Goal: Information Seeking & Learning: Learn about a topic

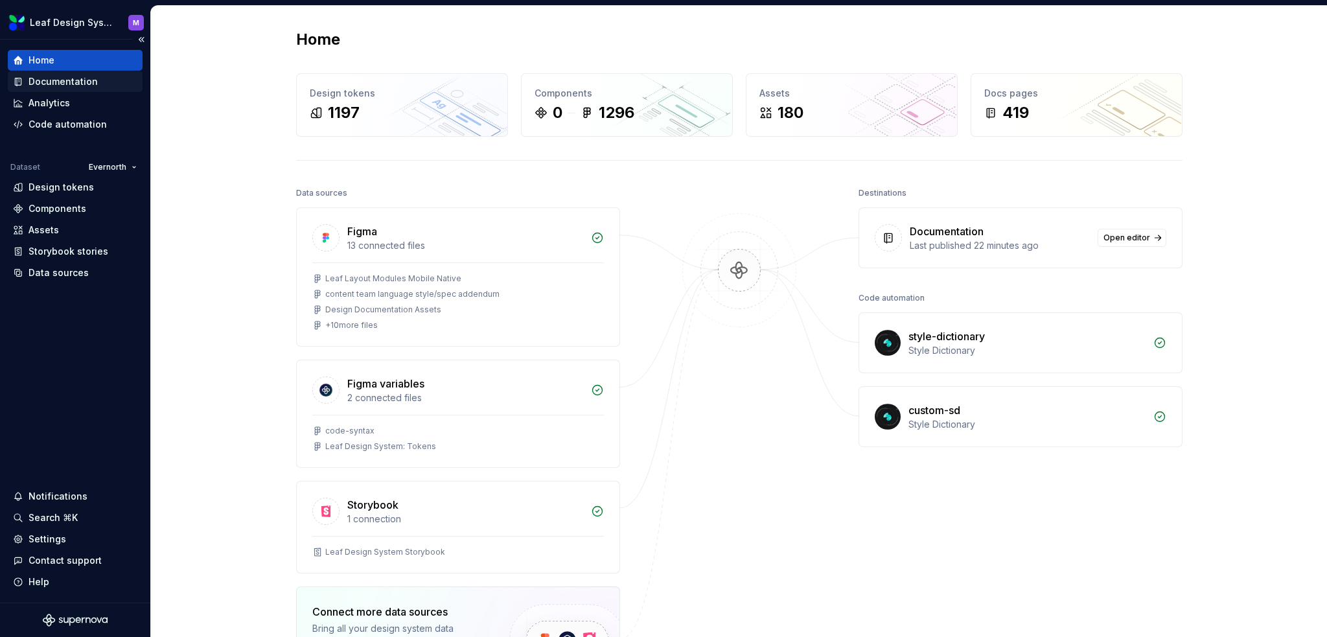
click at [69, 87] on div "Documentation" at bounding box center [63, 81] width 69 height 13
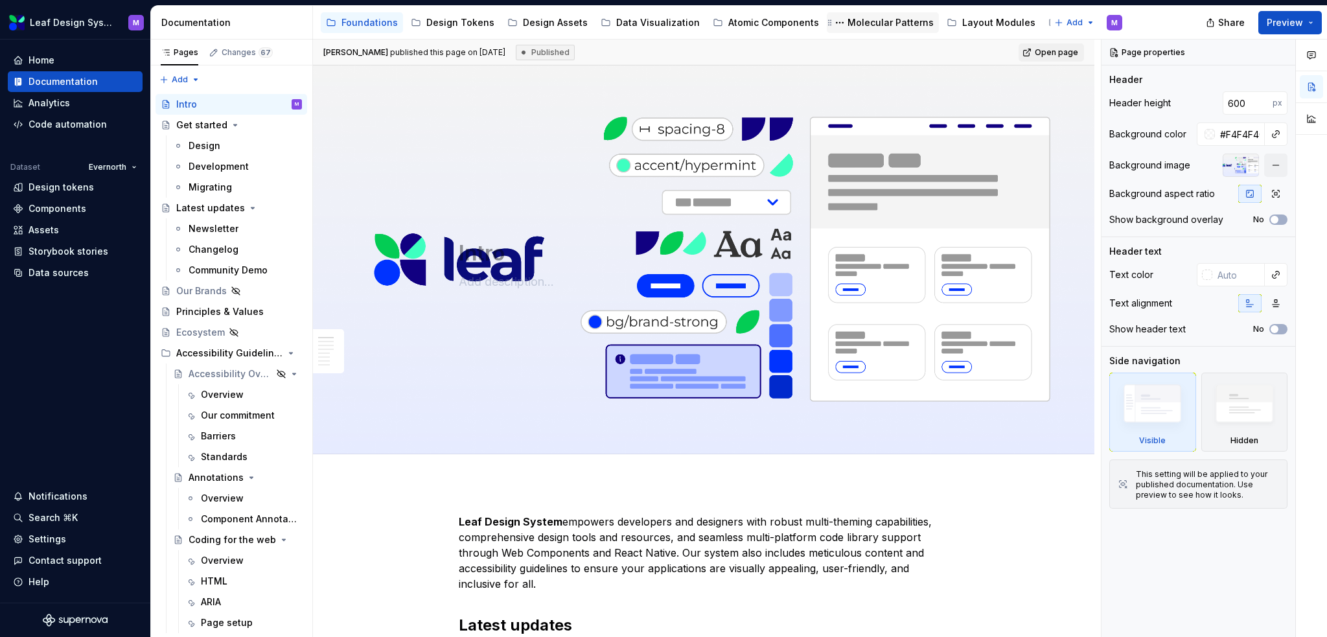
click at [849, 23] on div "Molecular Patterns" at bounding box center [890, 22] width 86 height 13
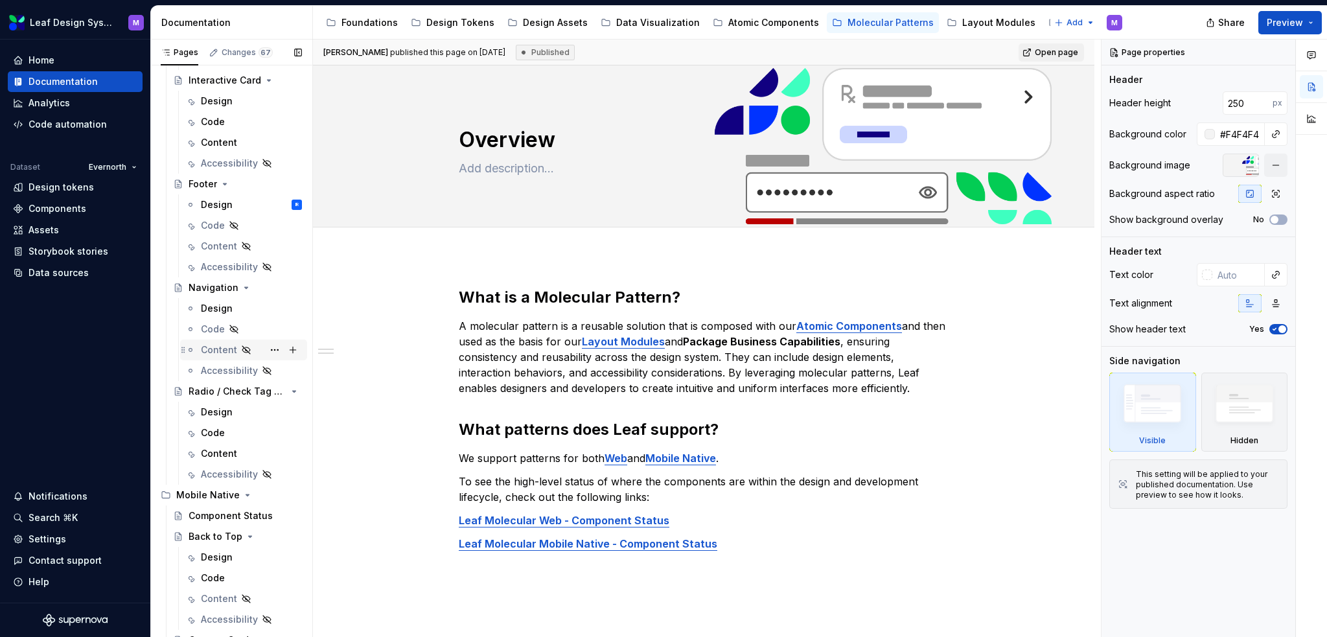
scroll to position [453, 0]
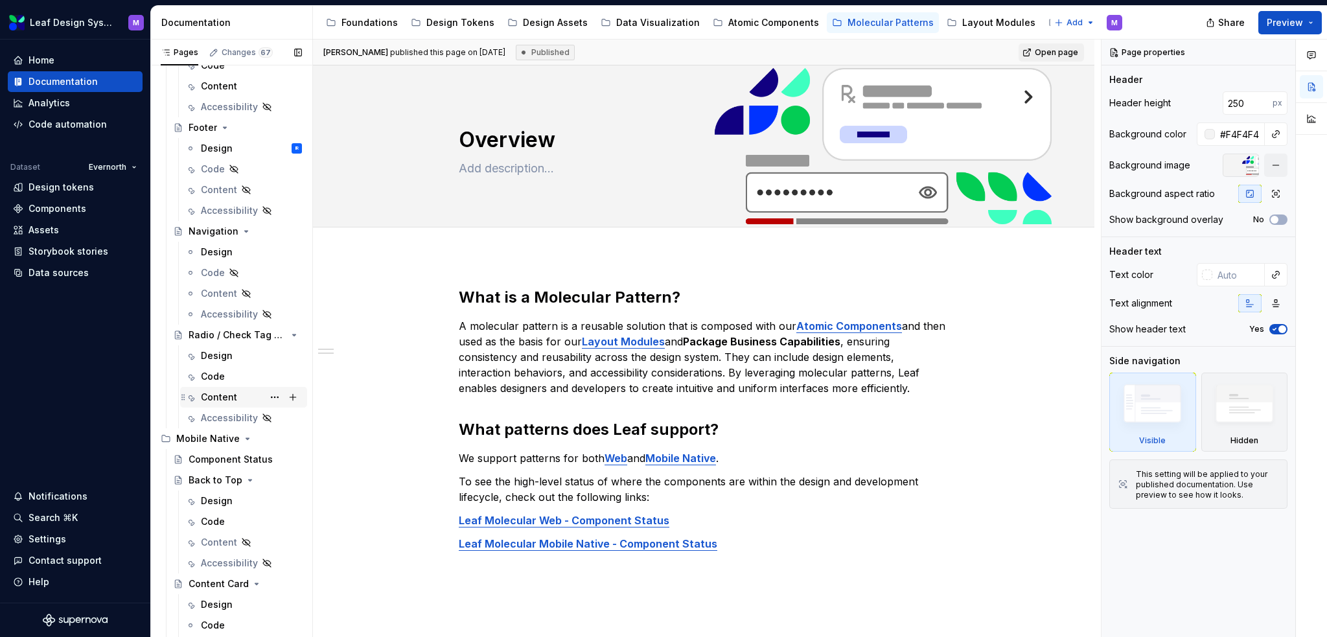
click at [214, 395] on div "Content" at bounding box center [219, 397] width 36 height 13
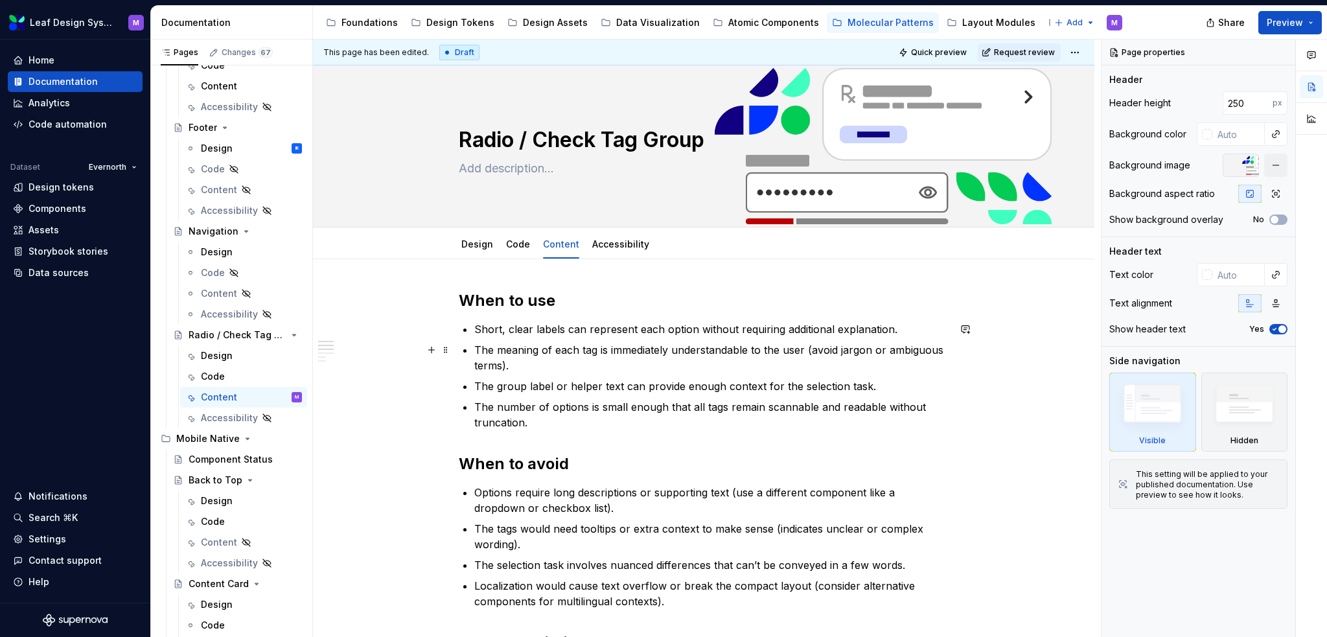
click at [569, 359] on p "The meaning of each tag is immediately understandable to the user (avoid jargon…" at bounding box center [711, 357] width 474 height 31
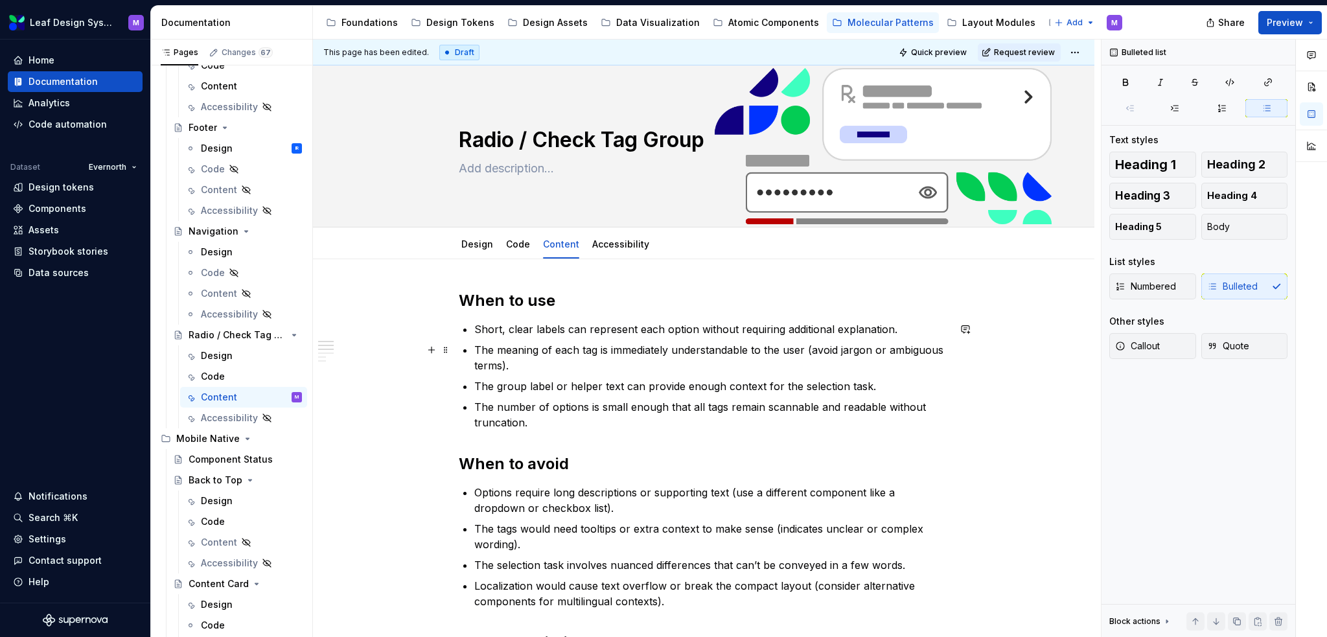
type textarea "*"
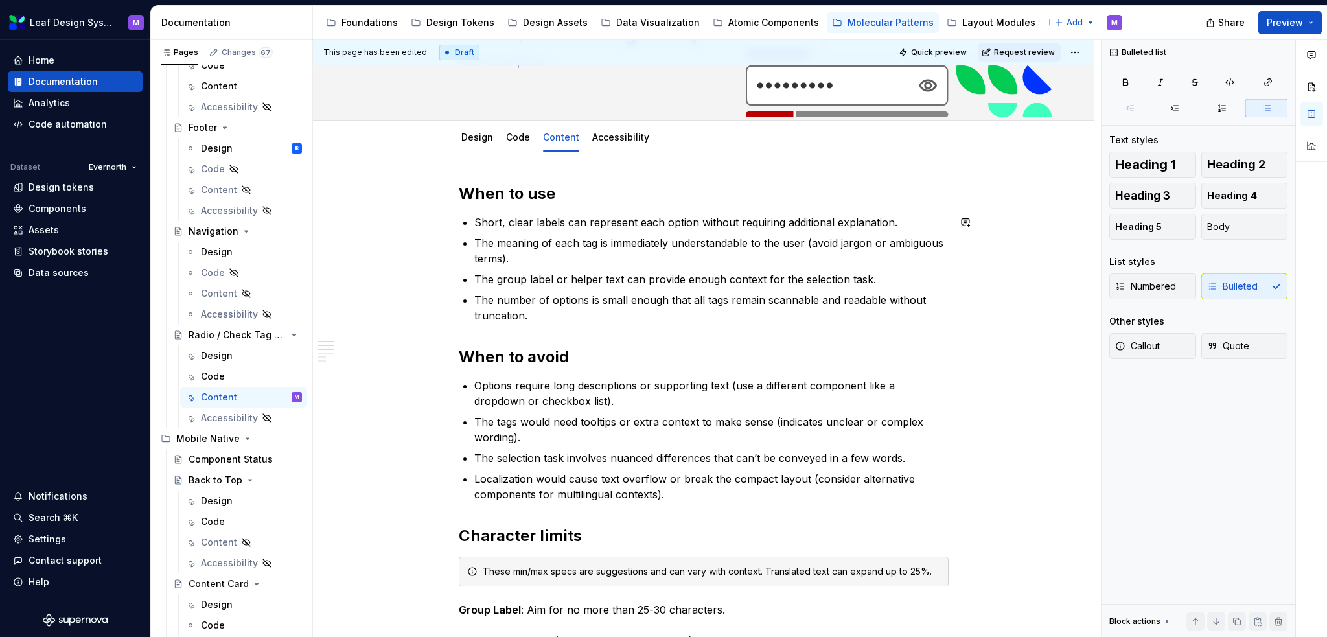
scroll to position [130, 0]
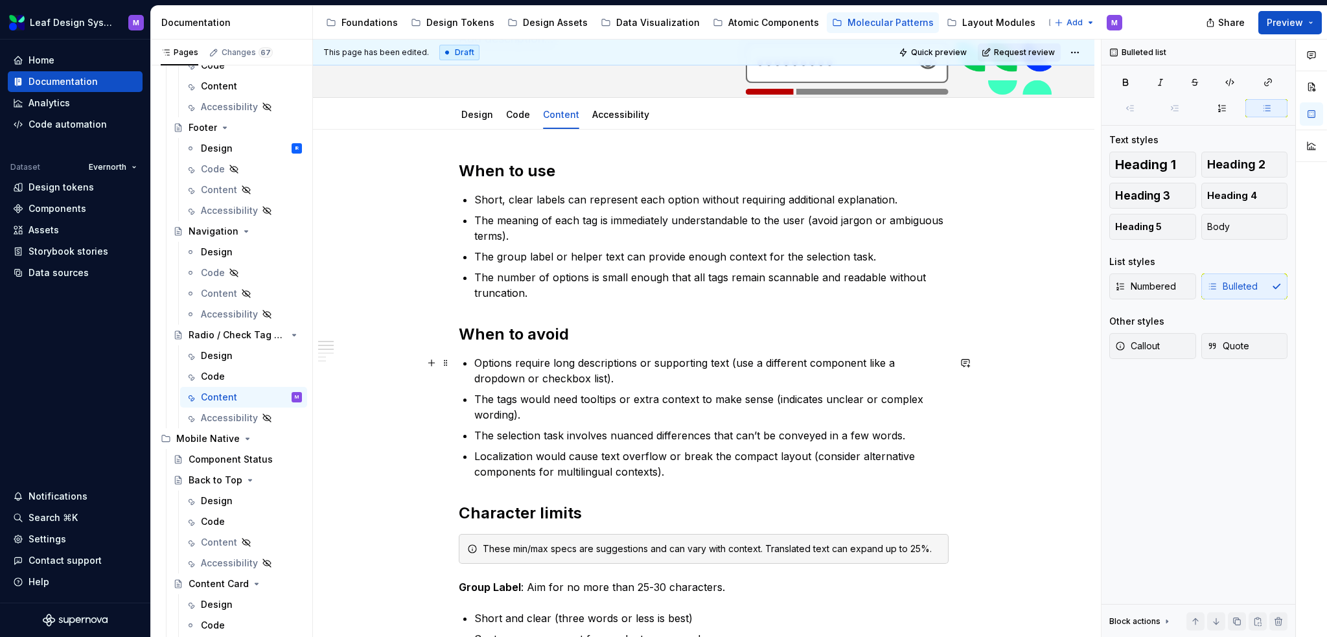
click at [567, 376] on p "Options require long descriptions or supporting text (use a different component…" at bounding box center [711, 370] width 474 height 31
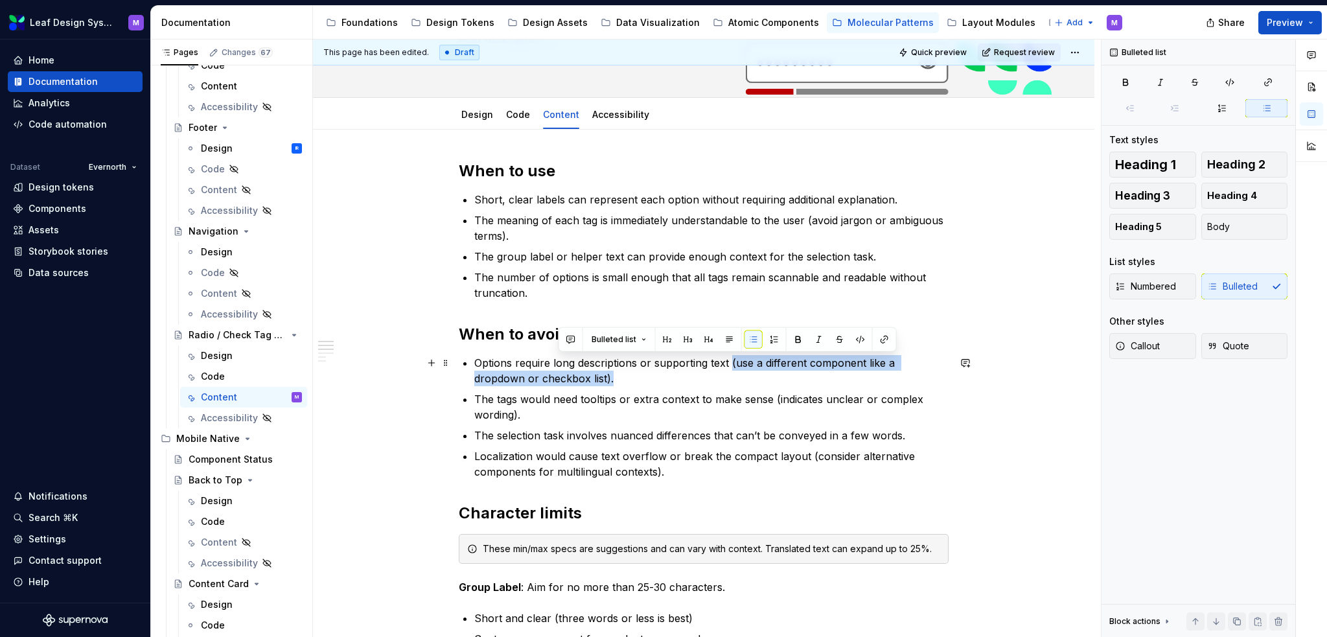
drag, startPoint x: 567, startPoint y: 378, endPoint x: 730, endPoint y: 365, distance: 163.7
click at [730, 365] on p "Options require long descriptions or supporting text (use a different component…" at bounding box center [711, 370] width 474 height 31
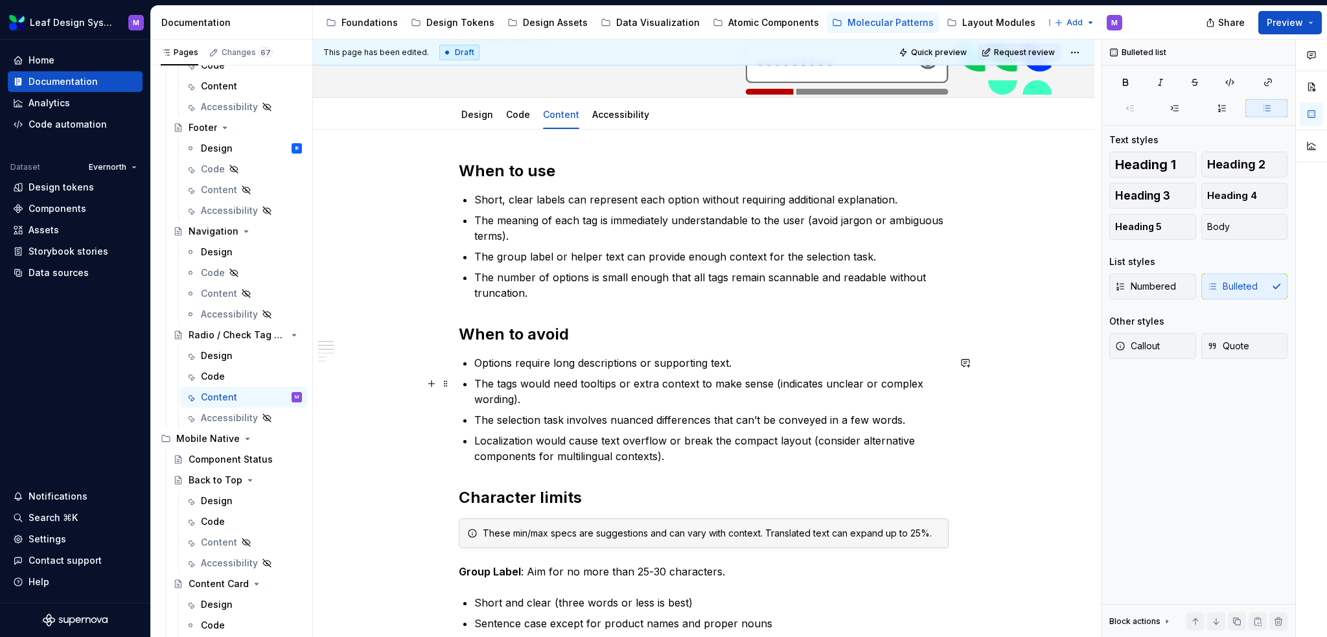
click at [678, 395] on p "The tags would need tooltips or extra context to make sense (indicates unclear …" at bounding box center [711, 391] width 474 height 31
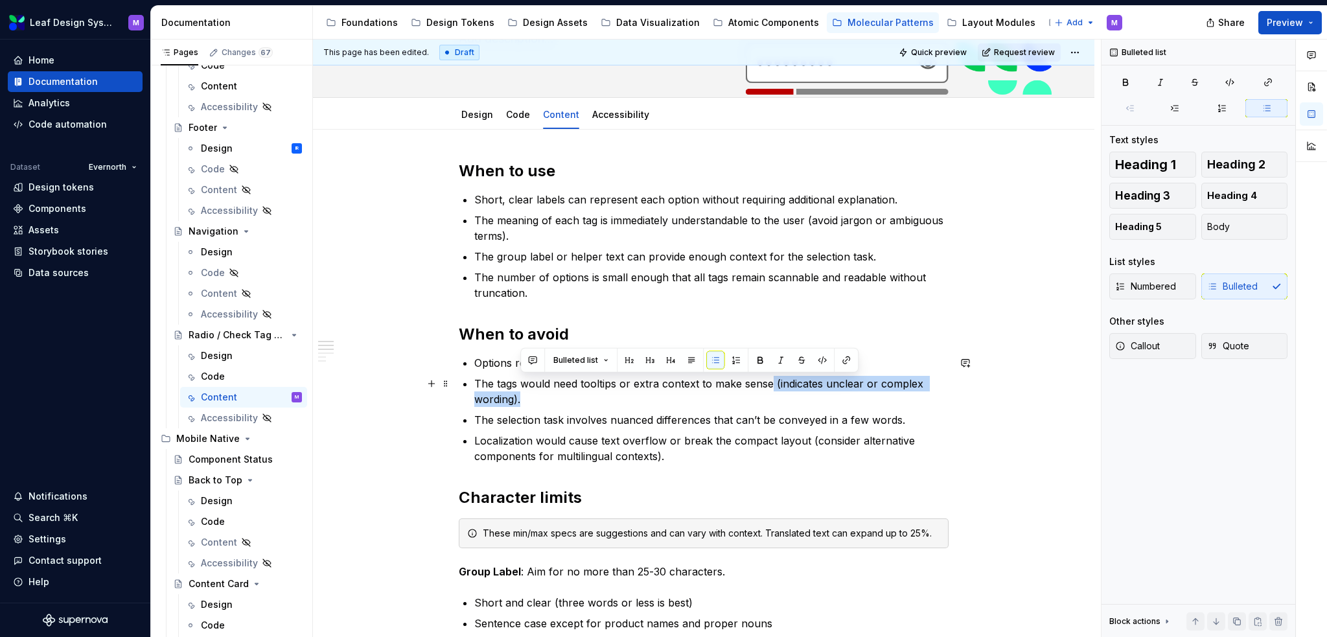
drag, startPoint x: 768, startPoint y: 400, endPoint x: 770, endPoint y: 383, distance: 17.6
click at [770, 383] on p "The tags would need tooltips or extra context to make sense (indicates unclear …" at bounding box center [711, 391] width 474 height 31
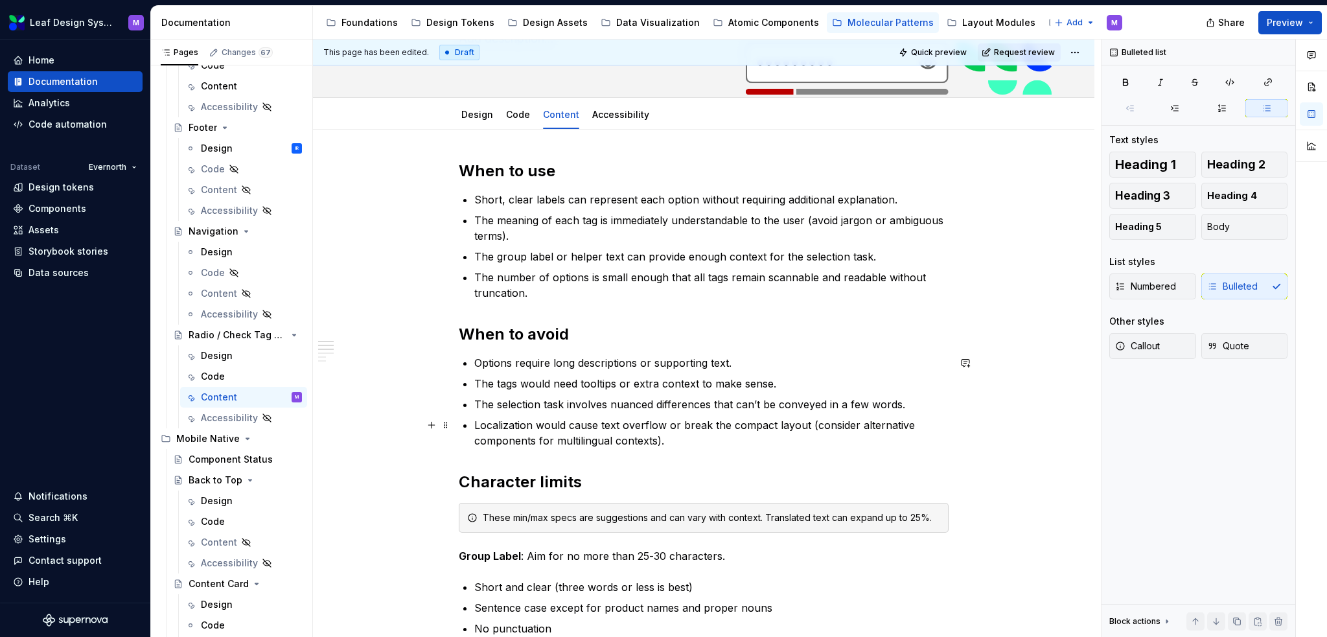
click at [700, 437] on p "Localization would cause text overflow or break the compact layout (consider al…" at bounding box center [711, 432] width 474 height 31
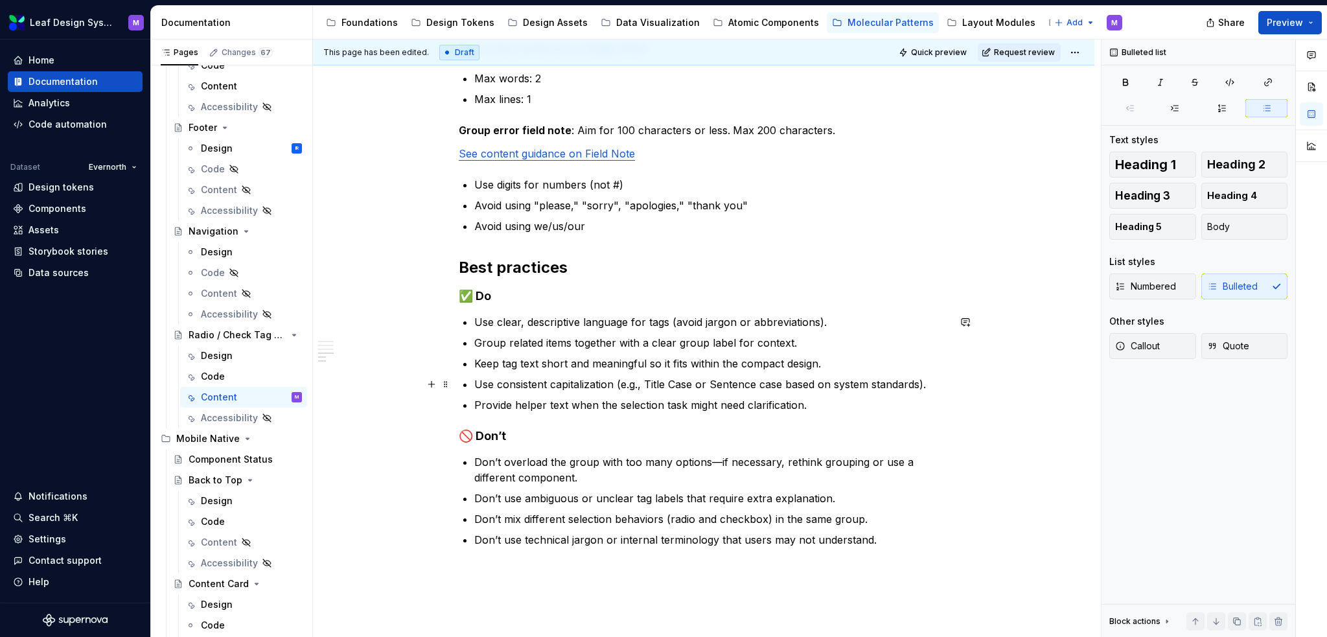
scroll to position [972, 0]
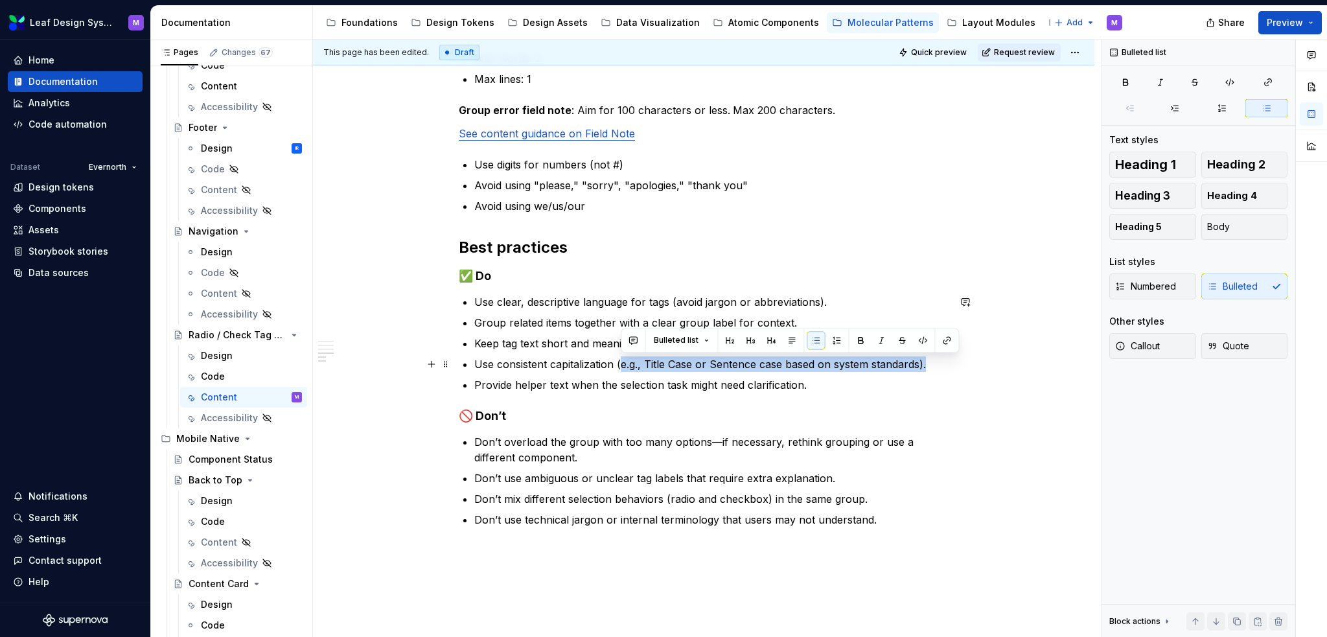
drag, startPoint x: 922, startPoint y: 364, endPoint x: 619, endPoint y: 369, distance: 303.2
click at [619, 369] on p "Use consistent capitalization (e.g., Title Case or Sentence case based on syste…" at bounding box center [711, 364] width 474 height 16
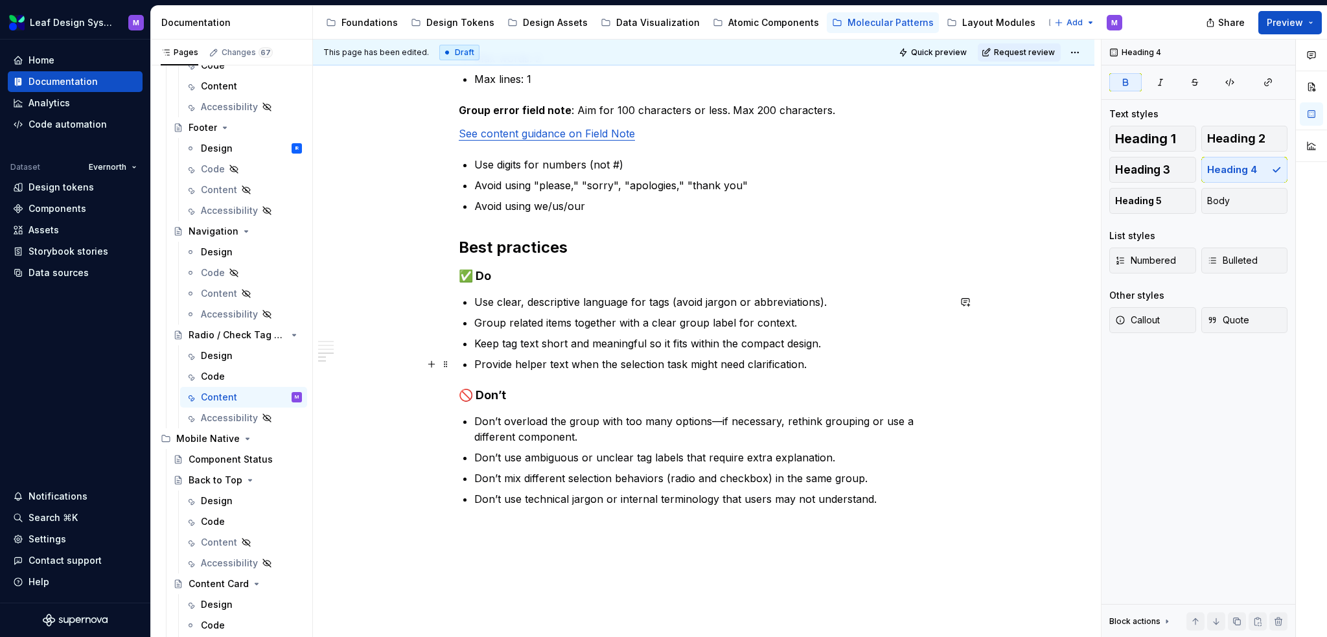
click at [768, 352] on ul "Use clear, descriptive language for tags (avoid jargon or abbreviations). Group…" at bounding box center [711, 333] width 474 height 78
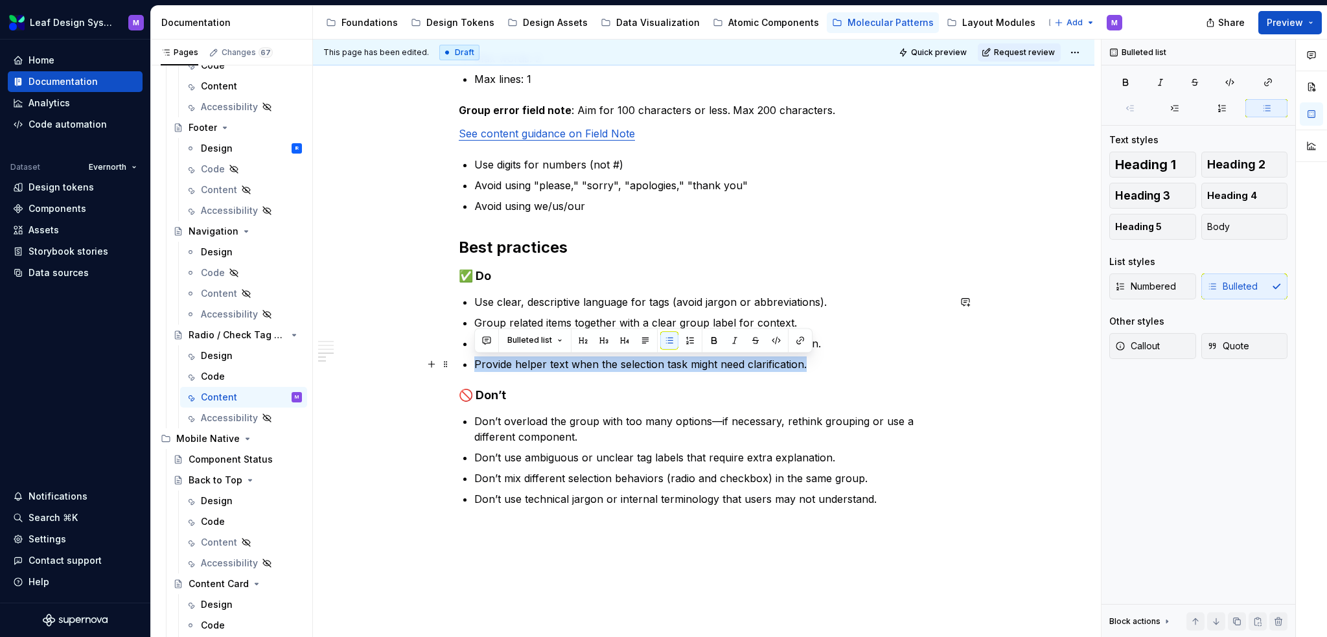
drag, startPoint x: 816, startPoint y: 365, endPoint x: 466, endPoint y: 358, distance: 349.2
click at [474, 358] on li "Provide helper text when the selection task might need clarification." at bounding box center [711, 364] width 474 height 16
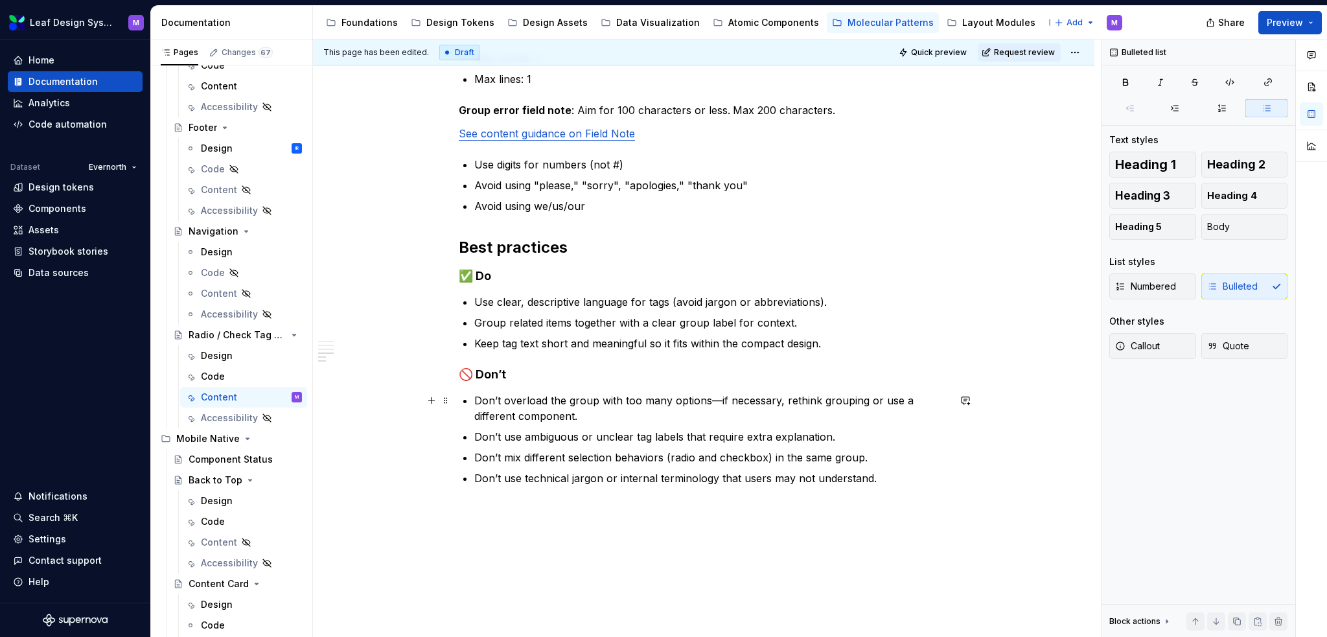
click at [720, 398] on p "Don’t overload the group with too many options—if necessary, rethink grouping o…" at bounding box center [711, 408] width 474 height 31
click at [720, 406] on p "Don’t overload the group with too many options. If necessary, rethink grouping …" at bounding box center [711, 408] width 474 height 31
click at [717, 418] on p "Don’t overload the group with too many options. If necessary, rethink grouping …" at bounding box center [711, 408] width 474 height 31
click at [768, 455] on p "Don’t mix different selection behaviors (radio and checkbox) in the same group." at bounding box center [711, 458] width 474 height 16
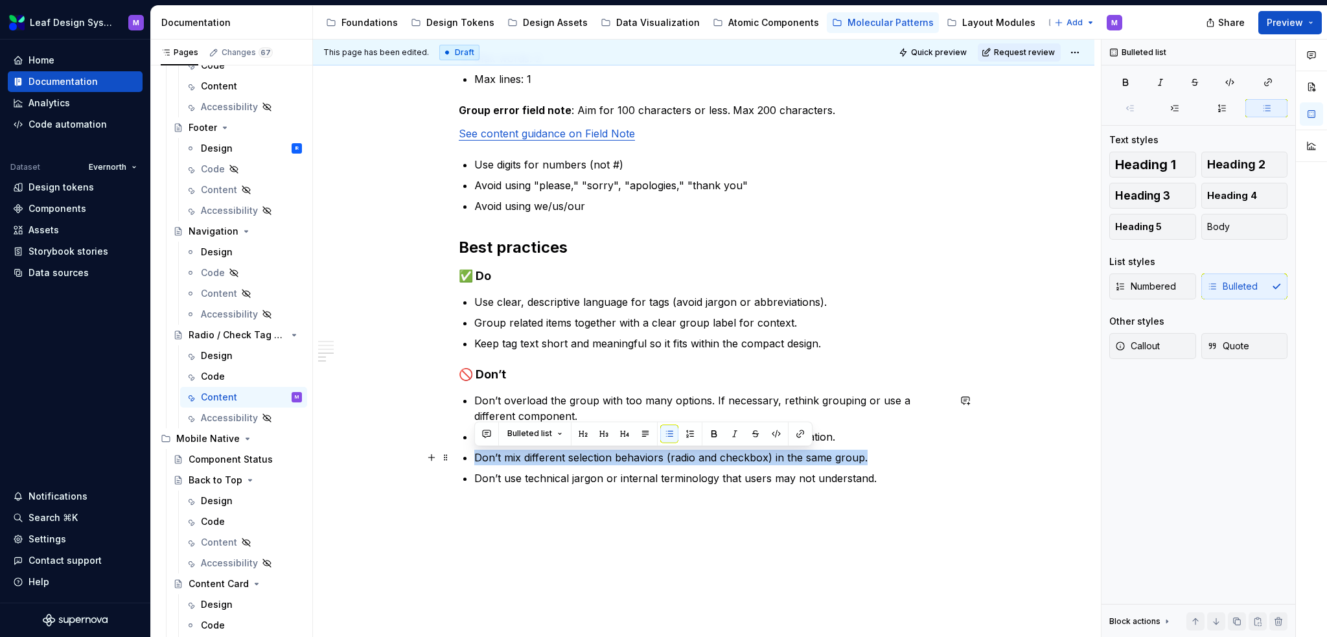
drag, startPoint x: 872, startPoint y: 454, endPoint x: 482, endPoint y: 444, distance: 390.1
click at [482, 444] on ul "Don’t overload the group with too many options. If necessary, rethink grouping …" at bounding box center [711, 439] width 474 height 93
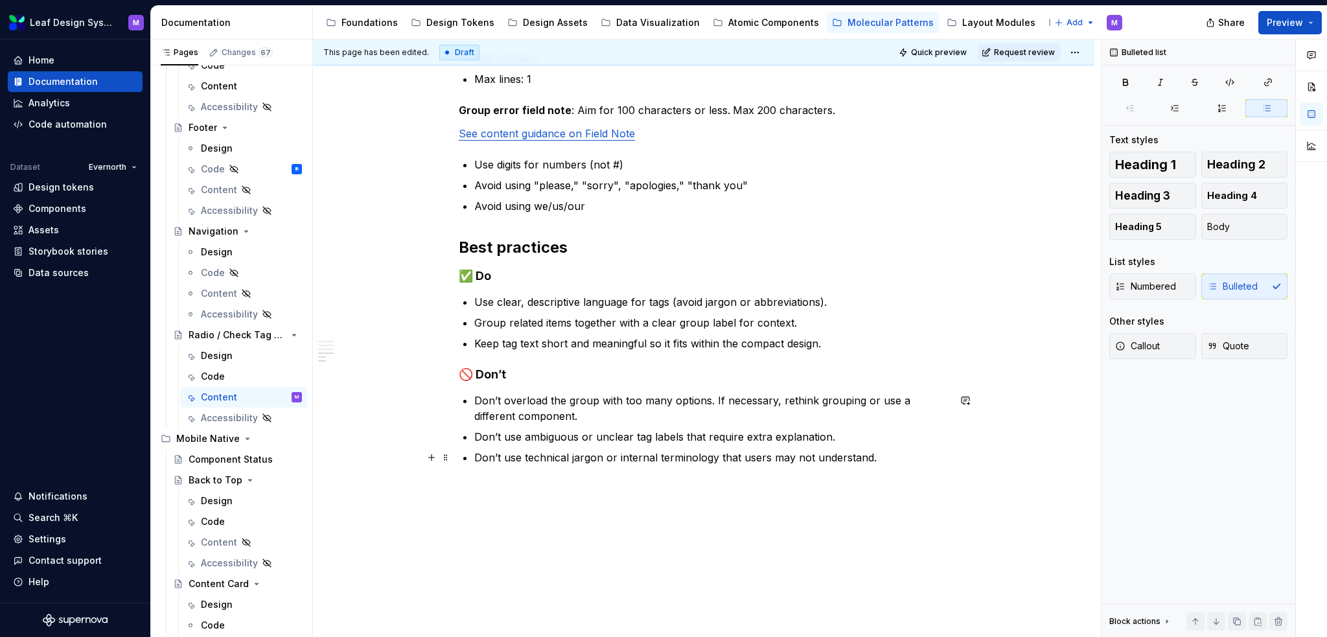
click at [869, 456] on p "Don’t use technical jargon or internal terminology that users may not understan…" at bounding box center [711, 458] width 474 height 16
click at [878, 453] on p "Don’t use technical jargon or internal terminology that users may not understan…" at bounding box center [711, 458] width 474 height 16
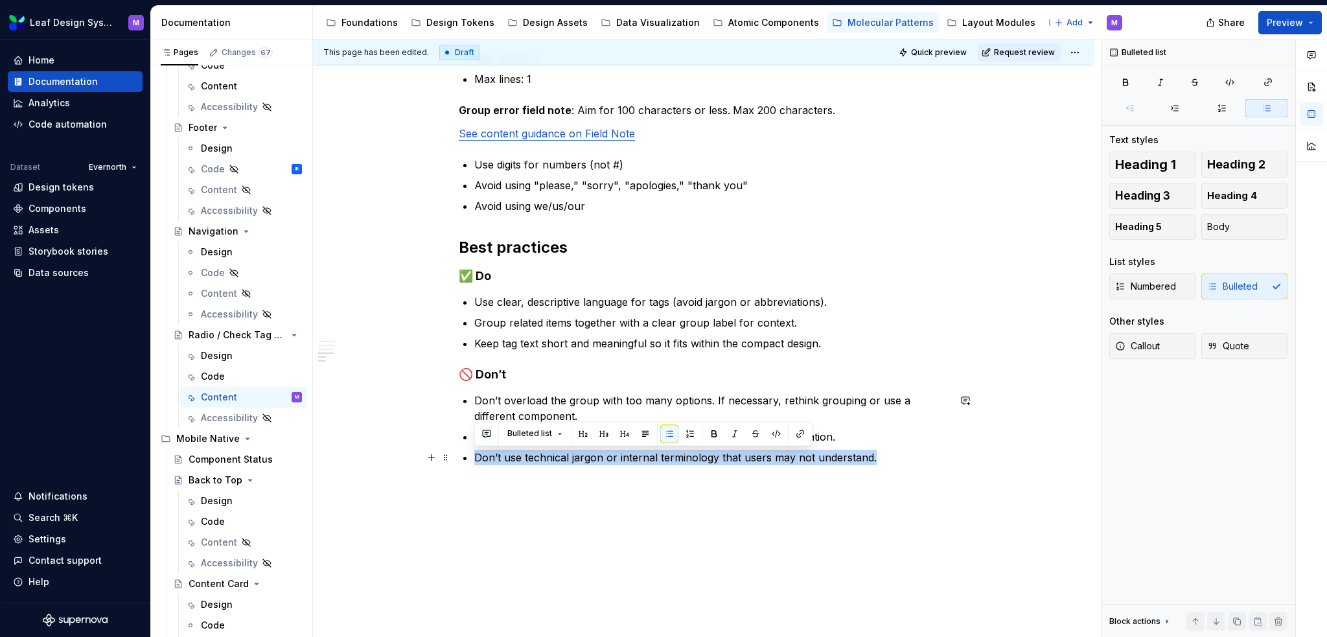
drag, startPoint x: 887, startPoint y: 452, endPoint x: 473, endPoint y: 459, distance: 413.3
click at [474, 459] on p "Don’t use technical jargon or internal terminology that users may not understan…" at bounding box center [711, 458] width 474 height 16
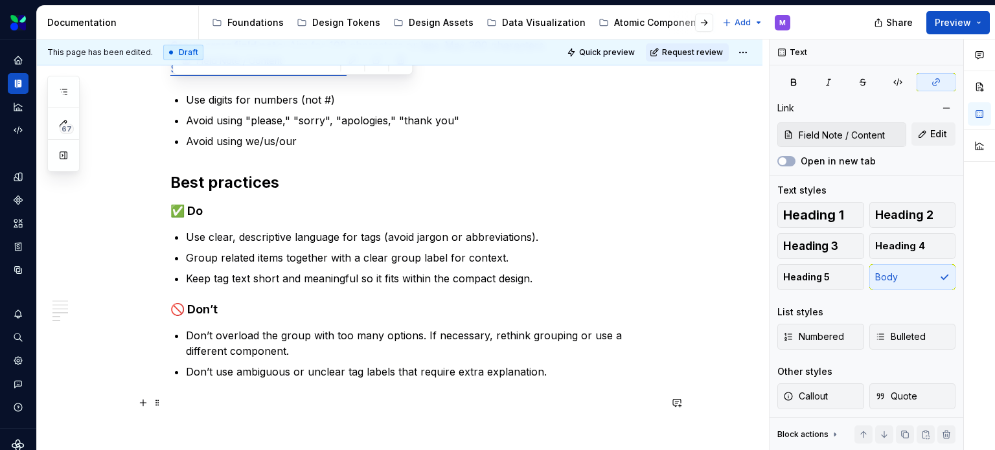
scroll to position [1101, 0]
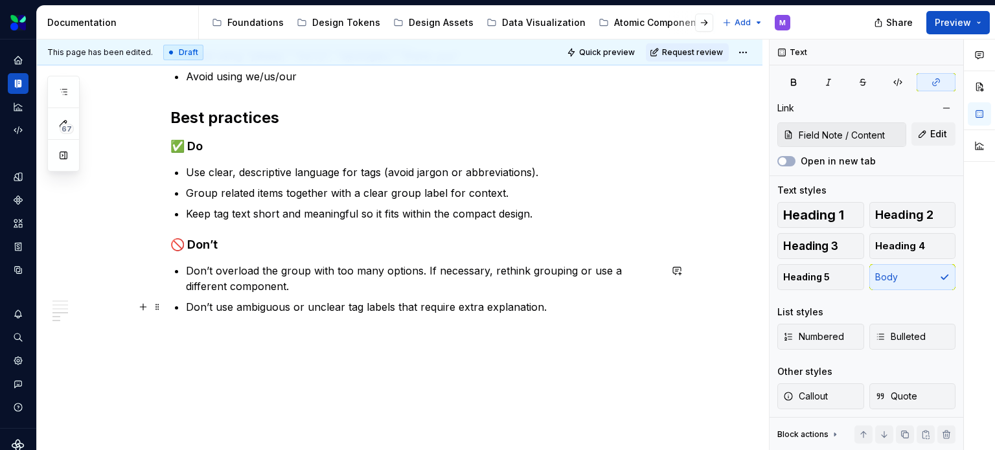
click at [570, 308] on p "Don’t use ambiguous or unclear tag labels that require extra explanation." at bounding box center [423, 307] width 474 height 16
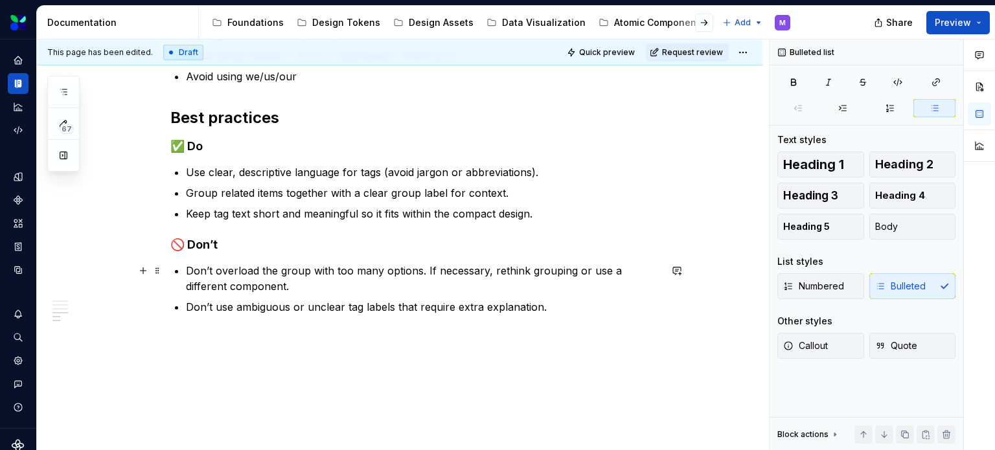
click at [186, 271] on p "Don’t overload the group with too many options. If necessary, rethink grouping …" at bounding box center [423, 278] width 474 height 31
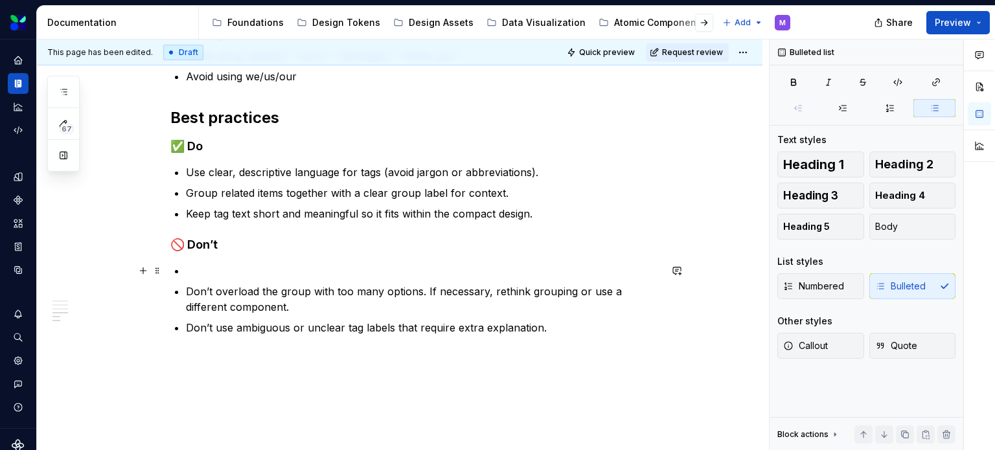
click at [213, 271] on p at bounding box center [423, 271] width 474 height 16
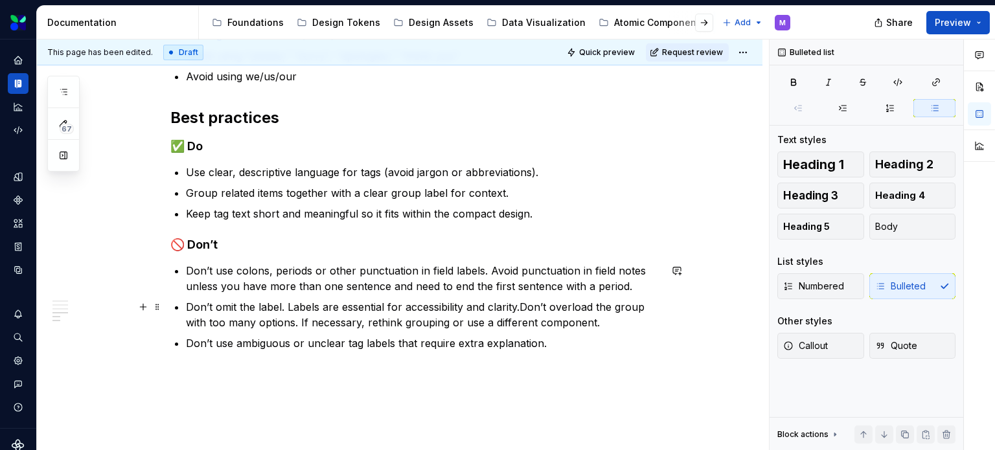
click at [521, 302] on p "Don’t omit the label. Labels are essential for accessibility and clarity.Don’t …" at bounding box center [423, 314] width 474 height 31
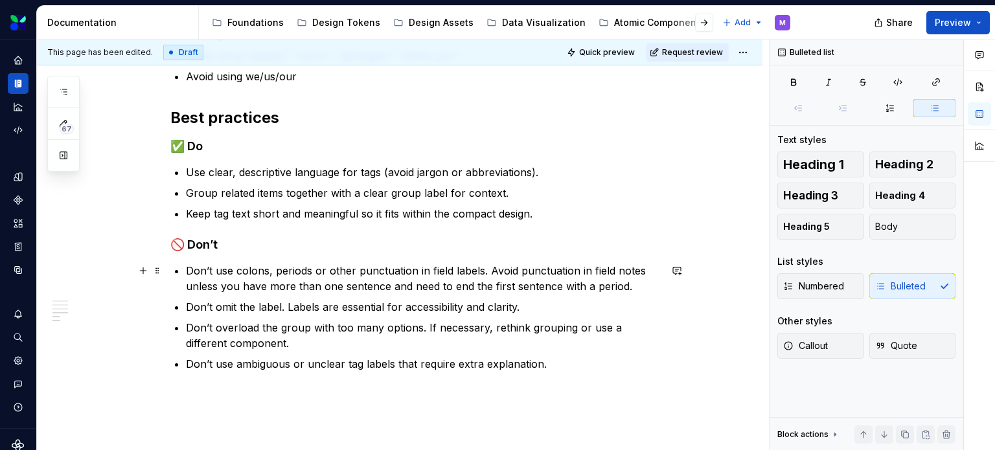
click at [451, 269] on p "Don’t use colons, periods or other punctuation in field labels. Avoid punctuati…" at bounding box center [423, 278] width 474 height 31
click at [565, 270] on p "Don’t use colons, periods or other punctuation in labels. Avoid punctuation in …" at bounding box center [423, 278] width 474 height 31
click at [535, 304] on p "Don’t omit the label. Labels are essential for accessibility and clarity." at bounding box center [423, 307] width 474 height 16
click at [543, 299] on p "Don’t omit the label. Labels are essential for accessibility and clarity." at bounding box center [423, 307] width 474 height 16
click at [545, 199] on p "Group related items together with a clear group label for context." at bounding box center [423, 193] width 474 height 16
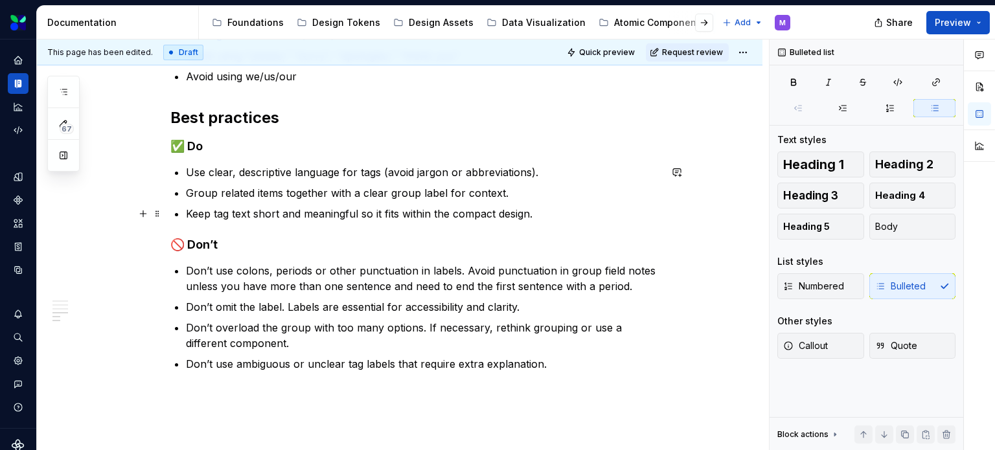
click at [545, 209] on p "Keep tag text short and meaningful so it fits within the compact design." at bounding box center [423, 214] width 474 height 16
click at [538, 218] on p "Keep tag text short and meaningful so it fits within the compact design." at bounding box center [423, 214] width 474 height 16
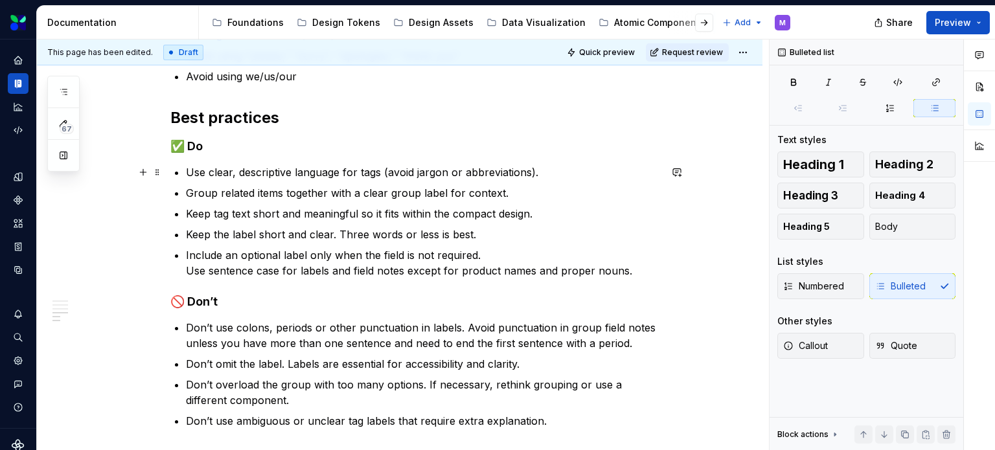
click at [381, 168] on p "Use clear, descriptive language for tags (avoid jargon or abbreviations)." at bounding box center [423, 173] width 474 height 16
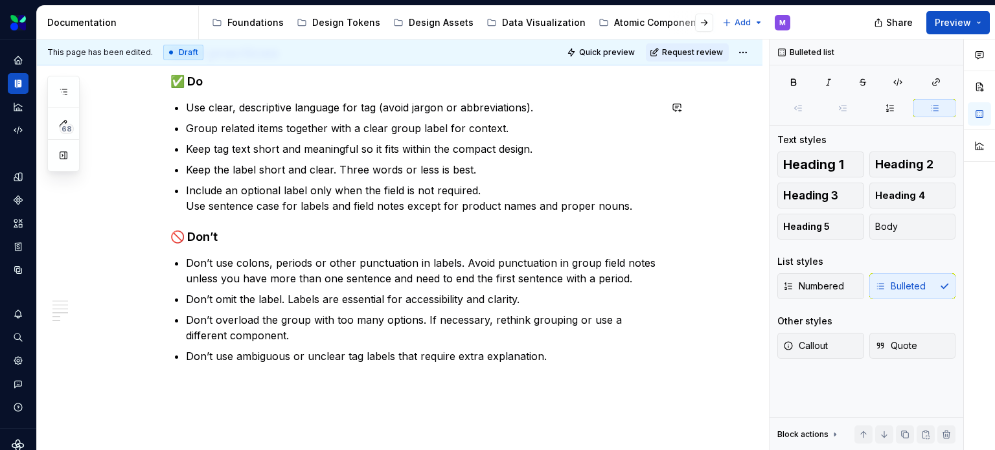
scroll to position [1162, 0]
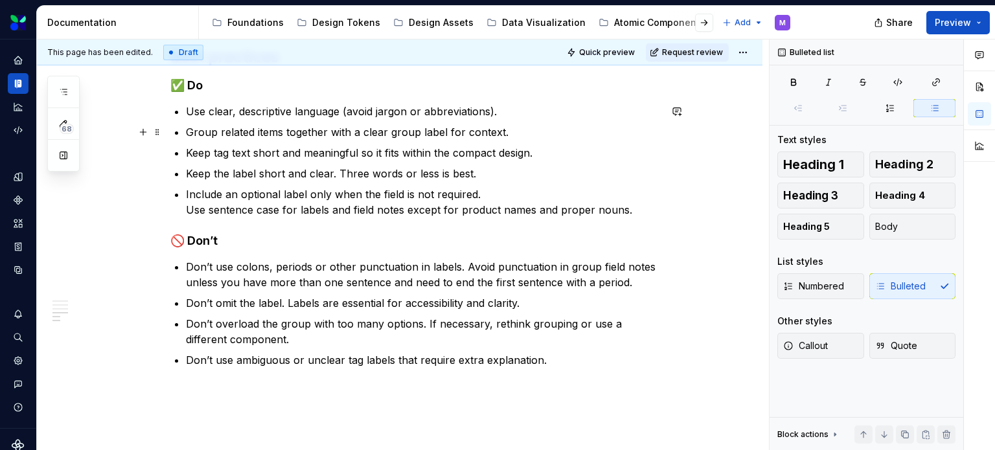
click at [429, 131] on p "Group related items together with a clear group label for context." at bounding box center [423, 132] width 474 height 16
click at [512, 161] on ul "Use clear, descriptive language (avoid jargon or abbreviations). Group related …" at bounding box center [423, 161] width 474 height 114
click at [187, 214] on p "Include an optional label only when the field is not required. Use sentence cas…" at bounding box center [423, 202] width 474 height 31
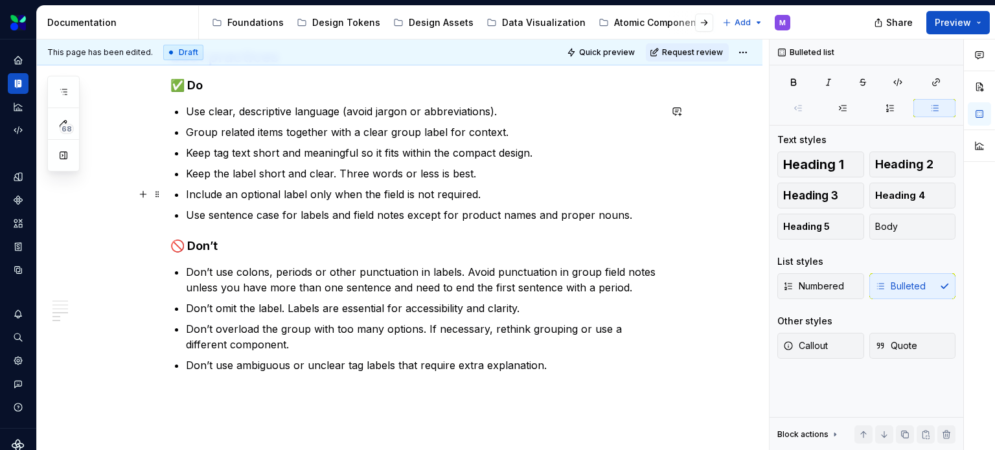
click at [490, 194] on p "Include an optional label only when the field is not required." at bounding box center [423, 195] width 474 height 16
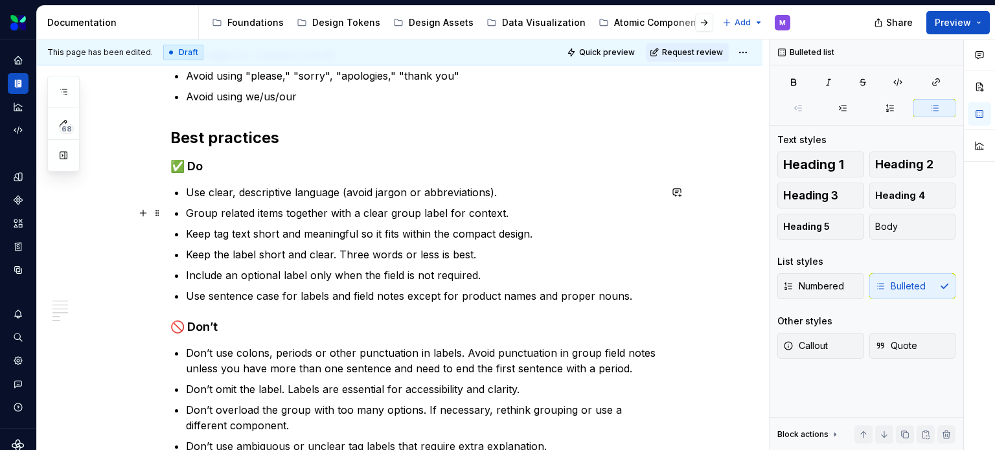
scroll to position [1101, 0]
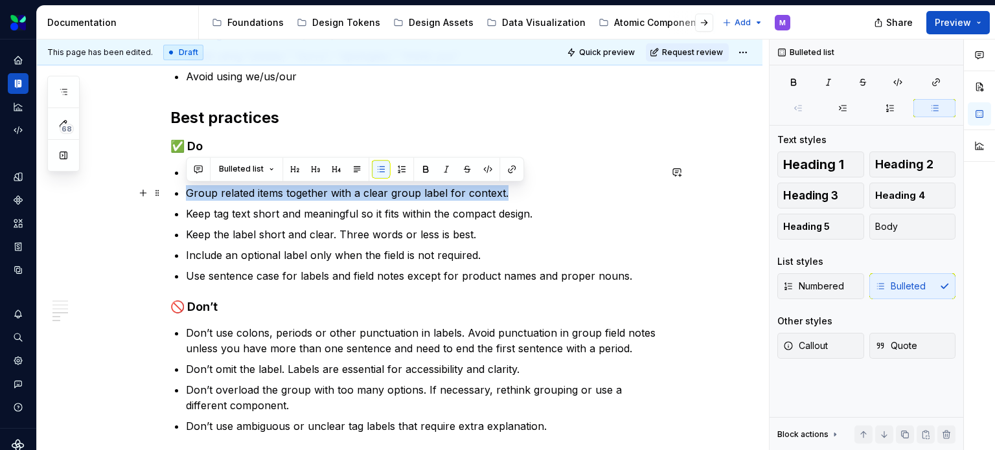
drag, startPoint x: 518, startPoint y: 188, endPoint x: 183, endPoint y: 191, distance: 334.9
copy p "Group related items together with a clear group label for context."
click at [200, 195] on p "Group related items together with a clear group label for context." at bounding box center [423, 193] width 474 height 16
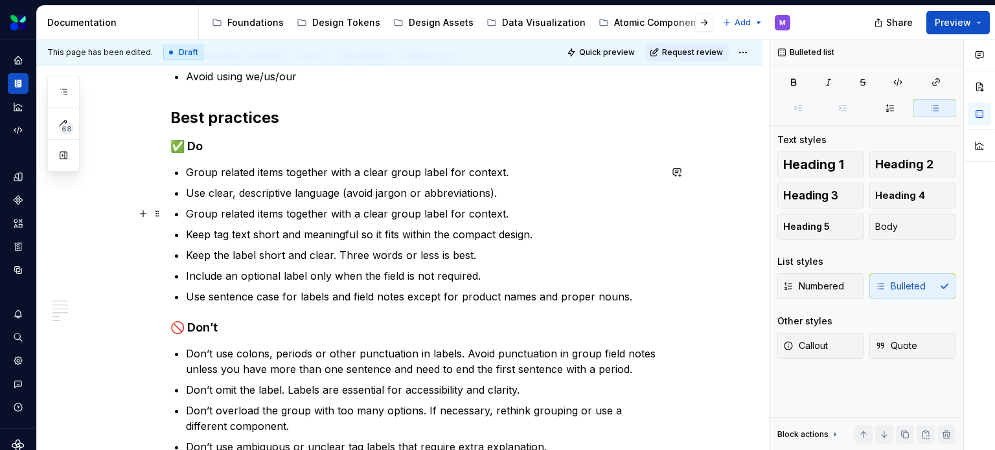
click at [294, 209] on p "Group related items together with a clear group label for context." at bounding box center [423, 214] width 474 height 16
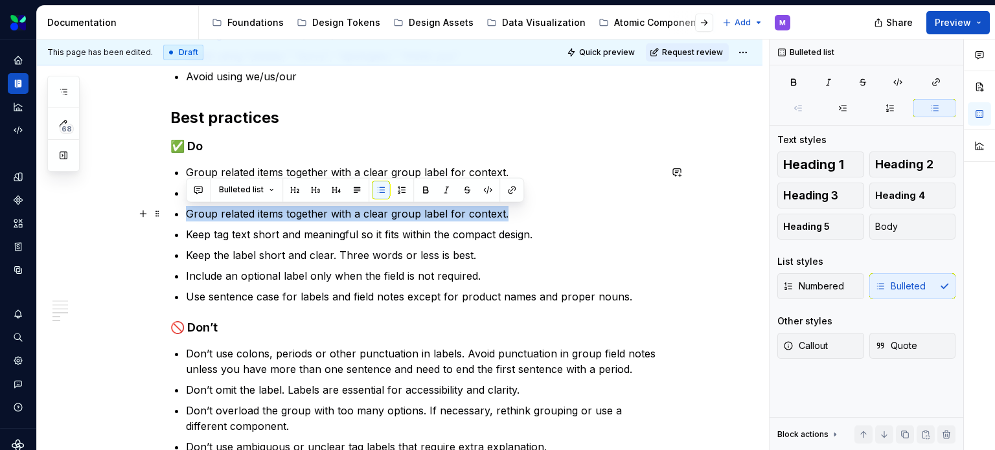
drag, startPoint x: 502, startPoint y: 212, endPoint x: 205, endPoint y: 203, distance: 297.5
click at [205, 203] on ul "Group related items together with a clear group label for context. Use clear, d…" at bounding box center [423, 235] width 474 height 140
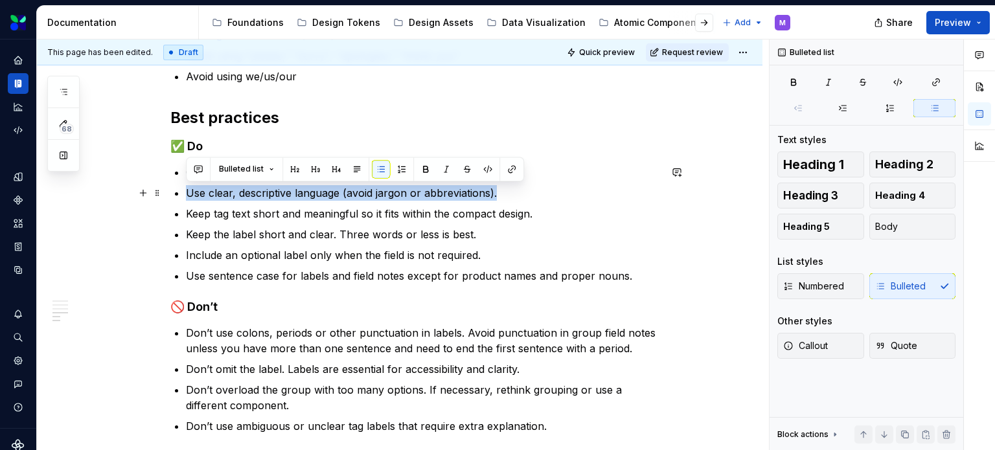
drag, startPoint x: 501, startPoint y: 192, endPoint x: 183, endPoint y: 189, distance: 318.7
copy p "Use clear, descriptive language (avoid jargon or abbreviations)."
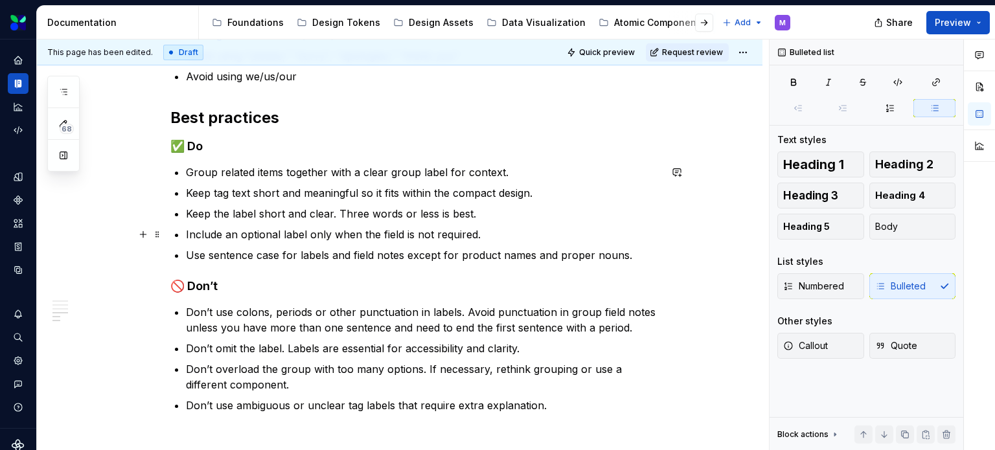
click at [510, 232] on p "Include an optional label only when the field is not required." at bounding box center [423, 235] width 474 height 16
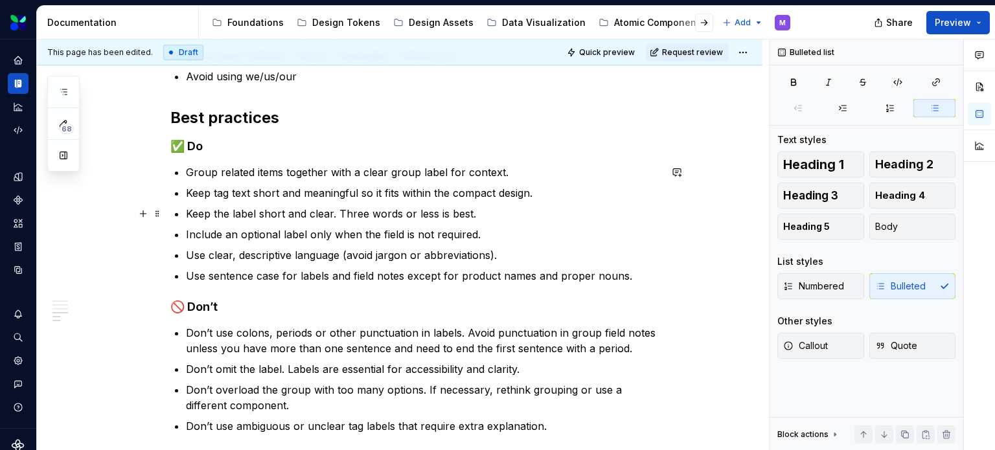
click at [496, 215] on p "Keep the label short and clear. Three words or less is best." at bounding box center [423, 214] width 474 height 16
click at [494, 233] on p "Include an optional label only when the field is not required." at bounding box center [423, 235] width 474 height 16
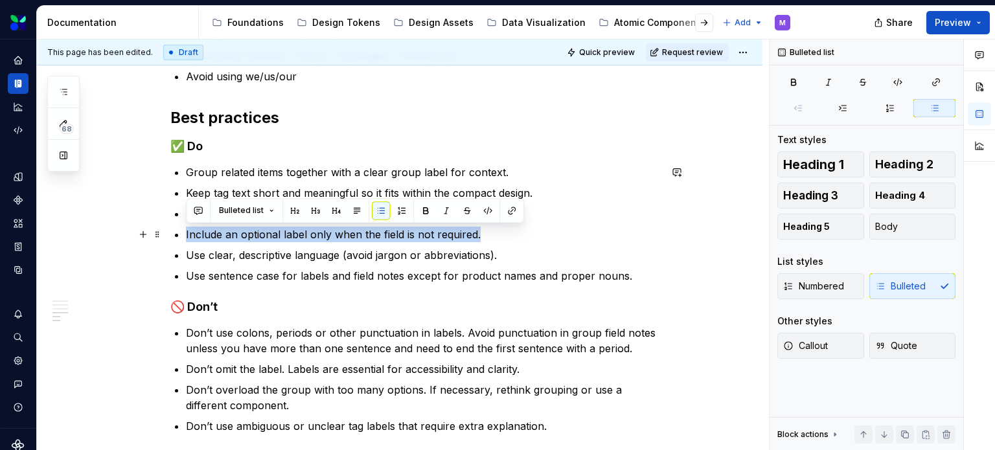
drag, startPoint x: 492, startPoint y: 227, endPoint x: 179, endPoint y: 229, distance: 312.9
click at [186, 229] on li "Include an optional label only when the field is not required." at bounding box center [423, 235] width 474 height 16
copy p "Include an optional label only when the field is not required."
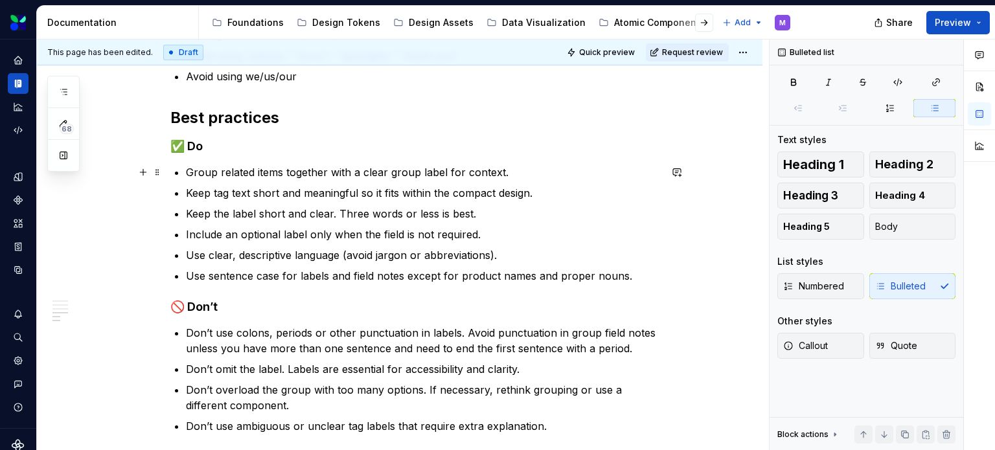
click at [507, 166] on p "Group related items together with a clear group label for context." at bounding box center [423, 173] width 474 height 16
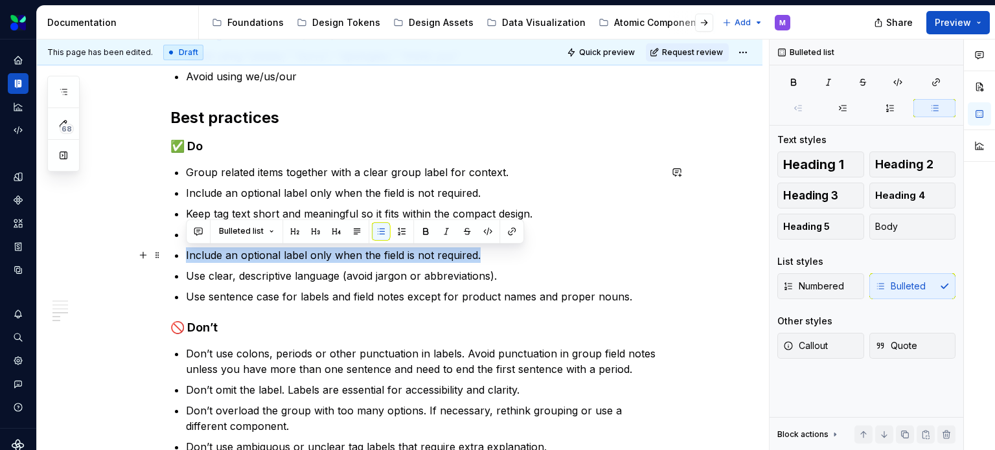
drag, startPoint x: 505, startPoint y: 251, endPoint x: 182, endPoint y: 245, distance: 323.3
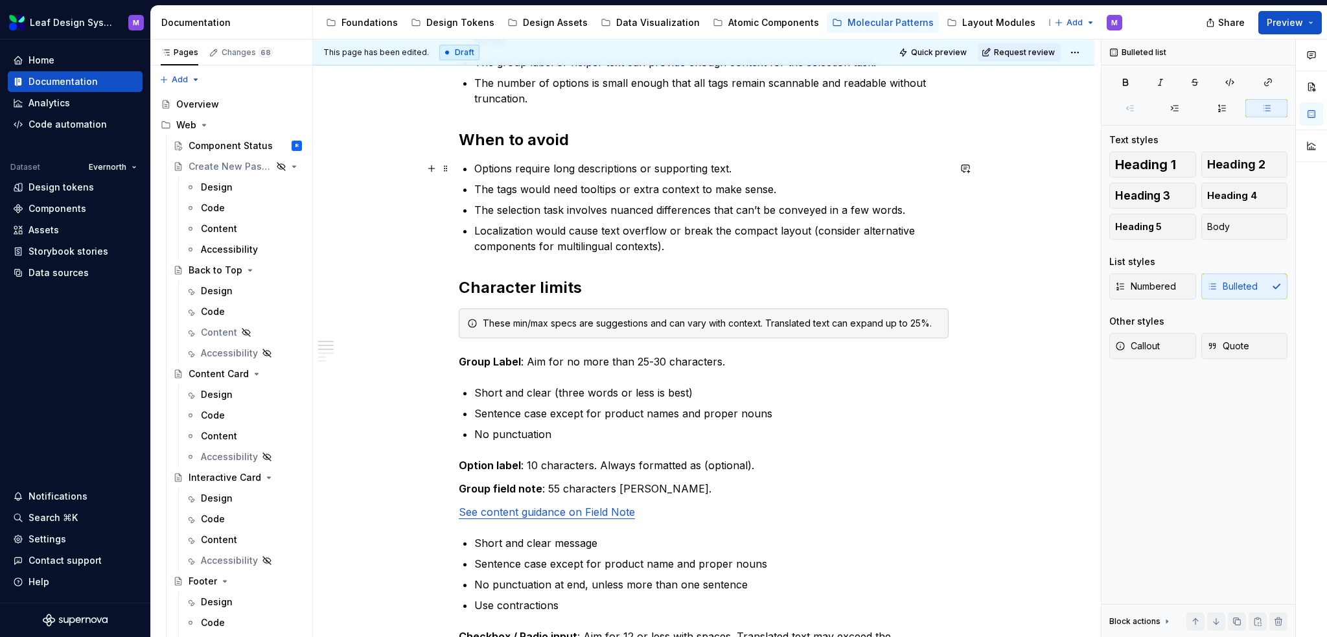
scroll to position [0, 0]
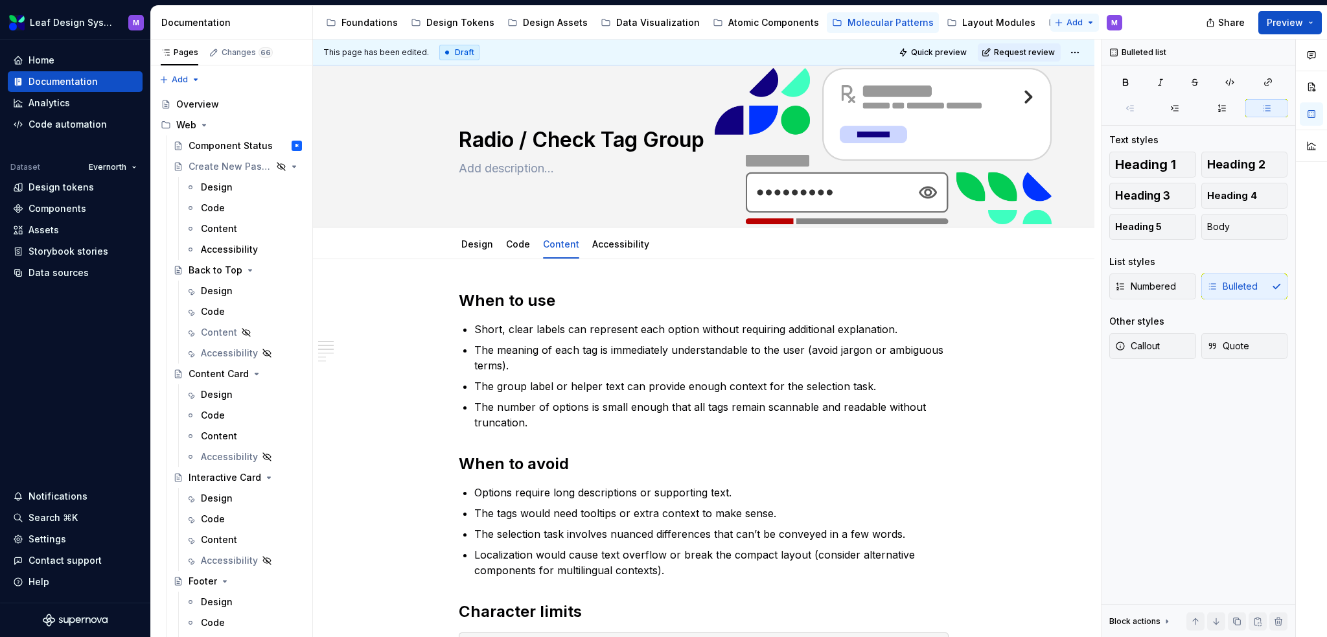
type textarea "*"
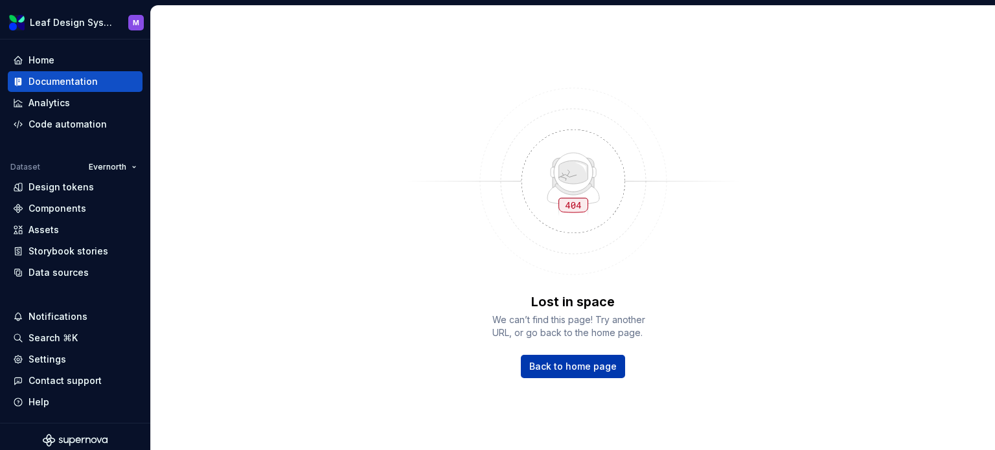
click at [564, 365] on span "Back to home page" at bounding box center [572, 366] width 87 height 13
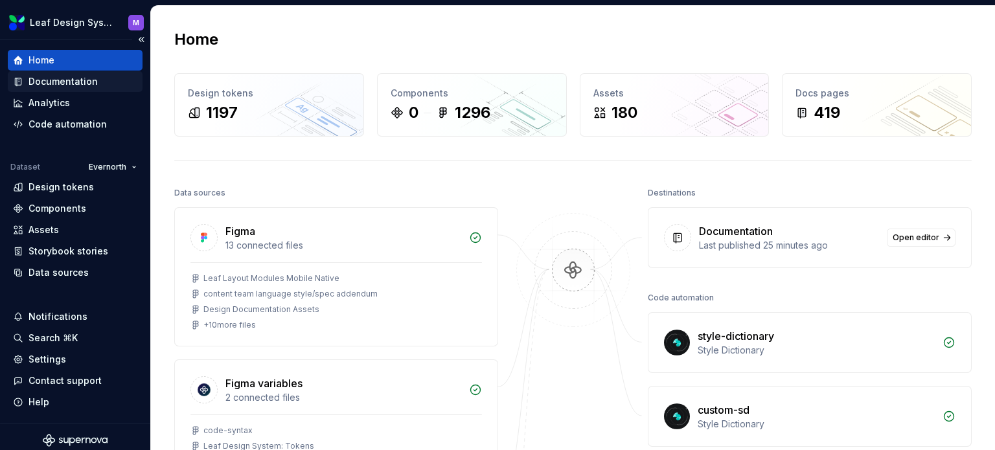
click at [73, 85] on div "Documentation" at bounding box center [63, 81] width 69 height 13
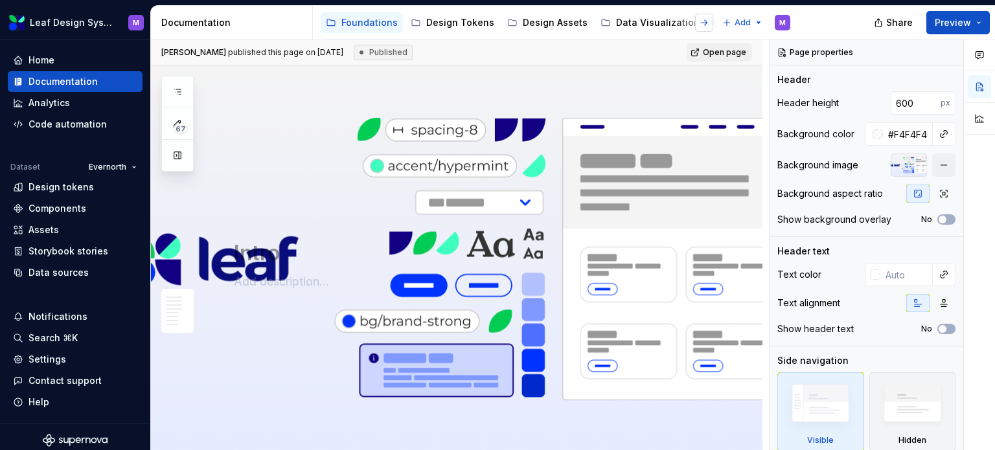
click at [699, 24] on button "button" at bounding box center [704, 23] width 18 height 18
click at [353, 21] on div at bounding box center [342, 22] width 49 height 23
click at [336, 23] on button "button" at bounding box center [332, 23] width 18 height 18
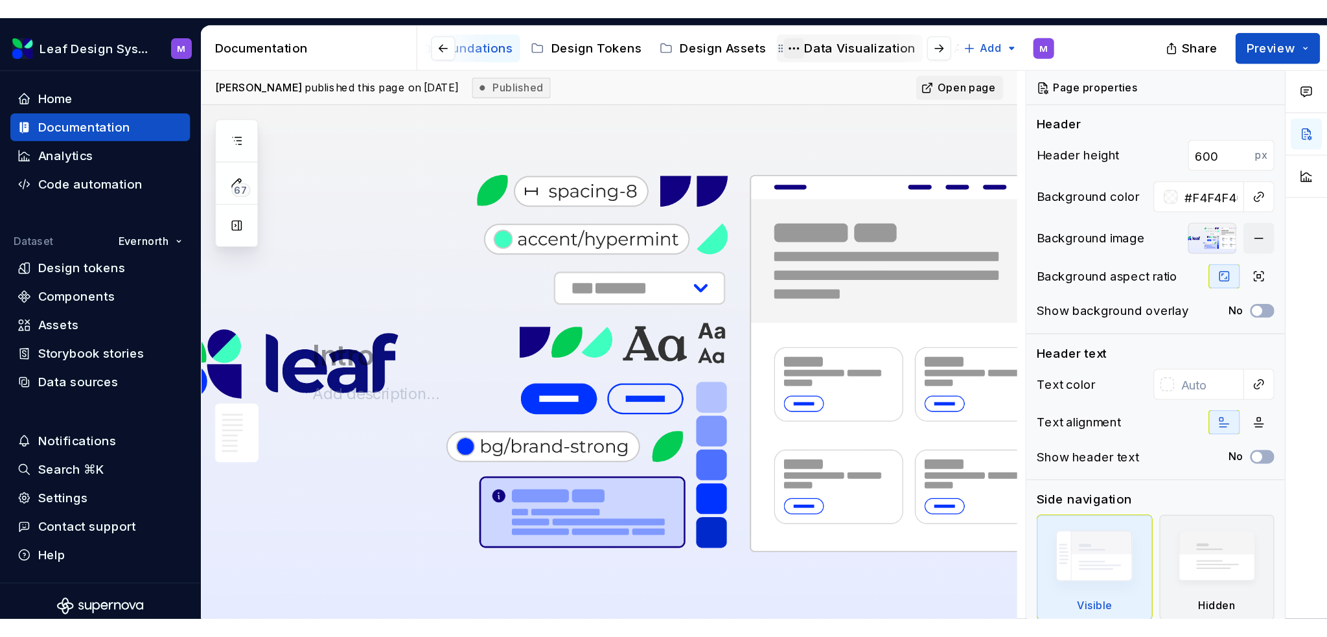
scroll to position [0, 0]
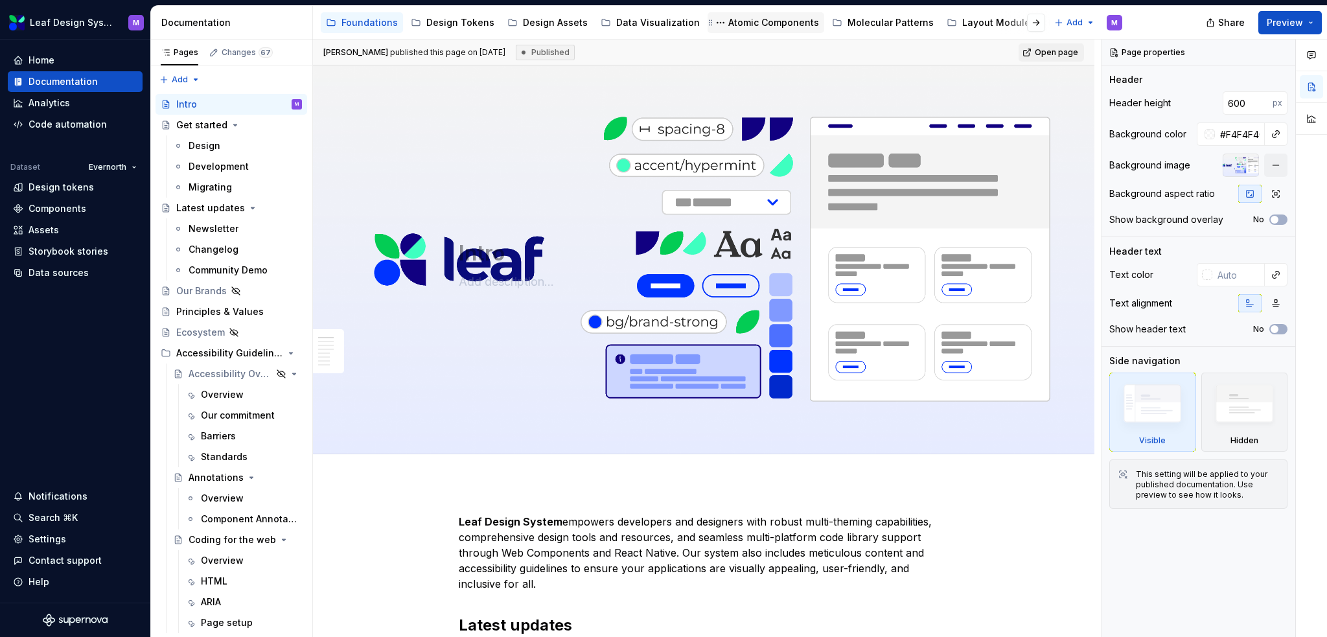
click at [762, 24] on div "Atomic Components" at bounding box center [773, 22] width 91 height 13
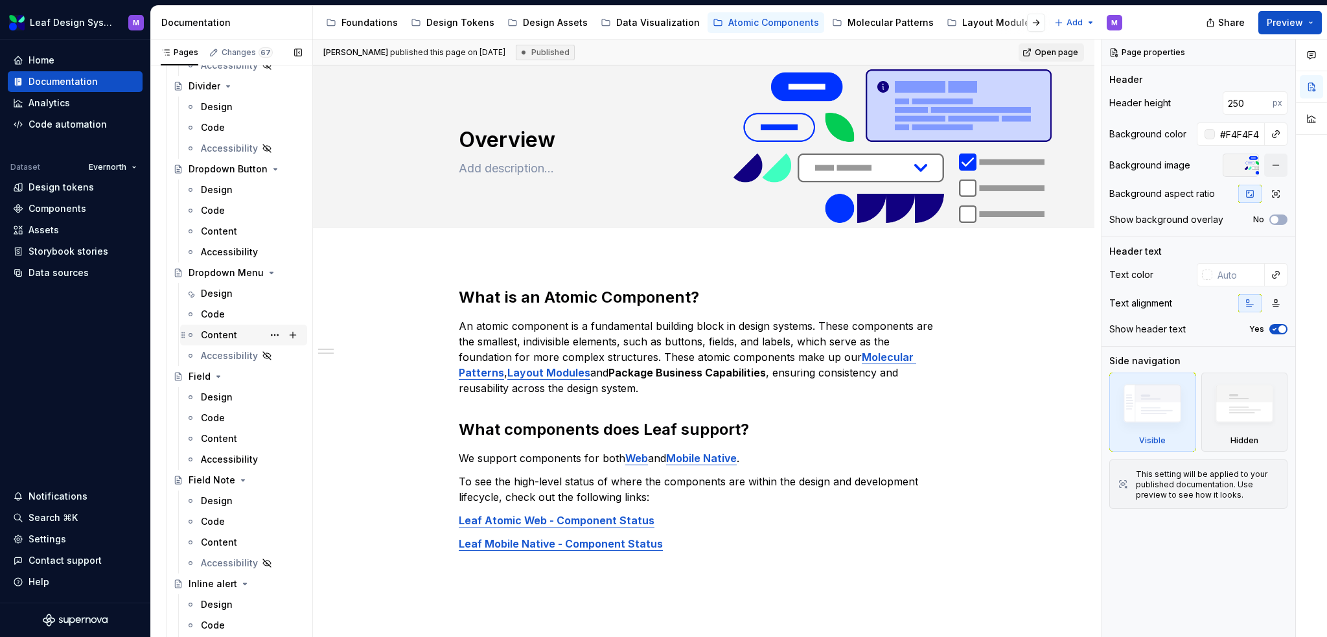
scroll to position [1036, 0]
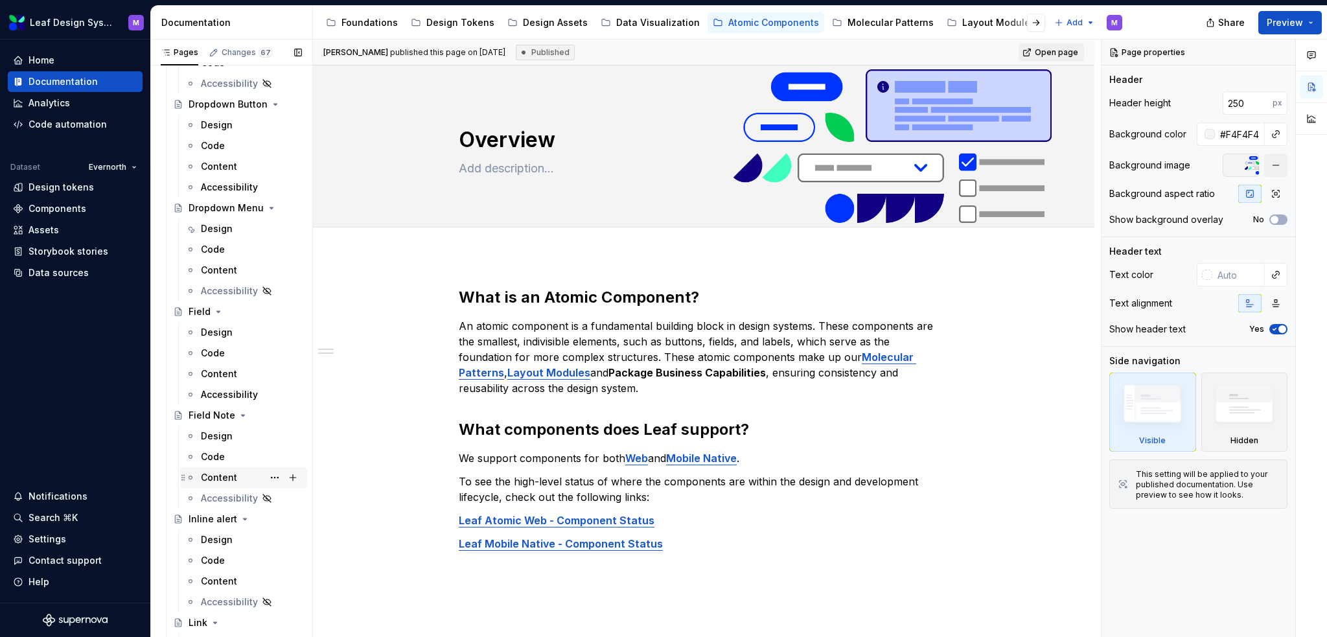
click at [231, 450] on div "Content" at bounding box center [219, 477] width 36 height 13
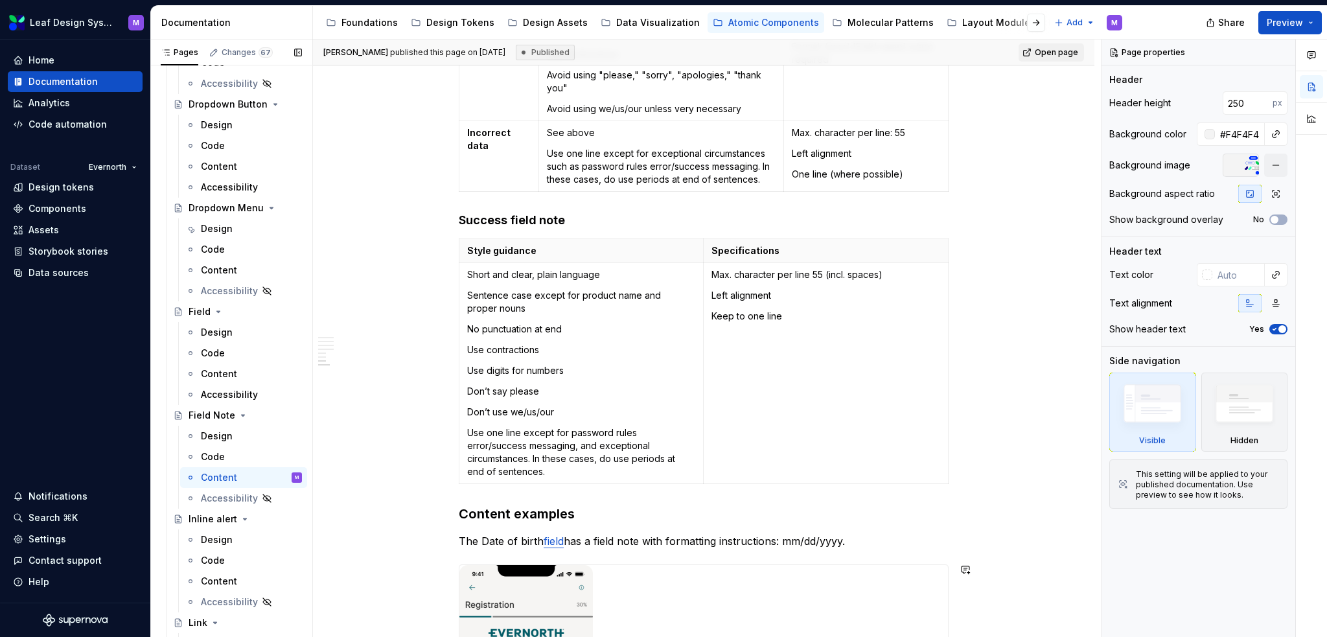
scroll to position [893, 0]
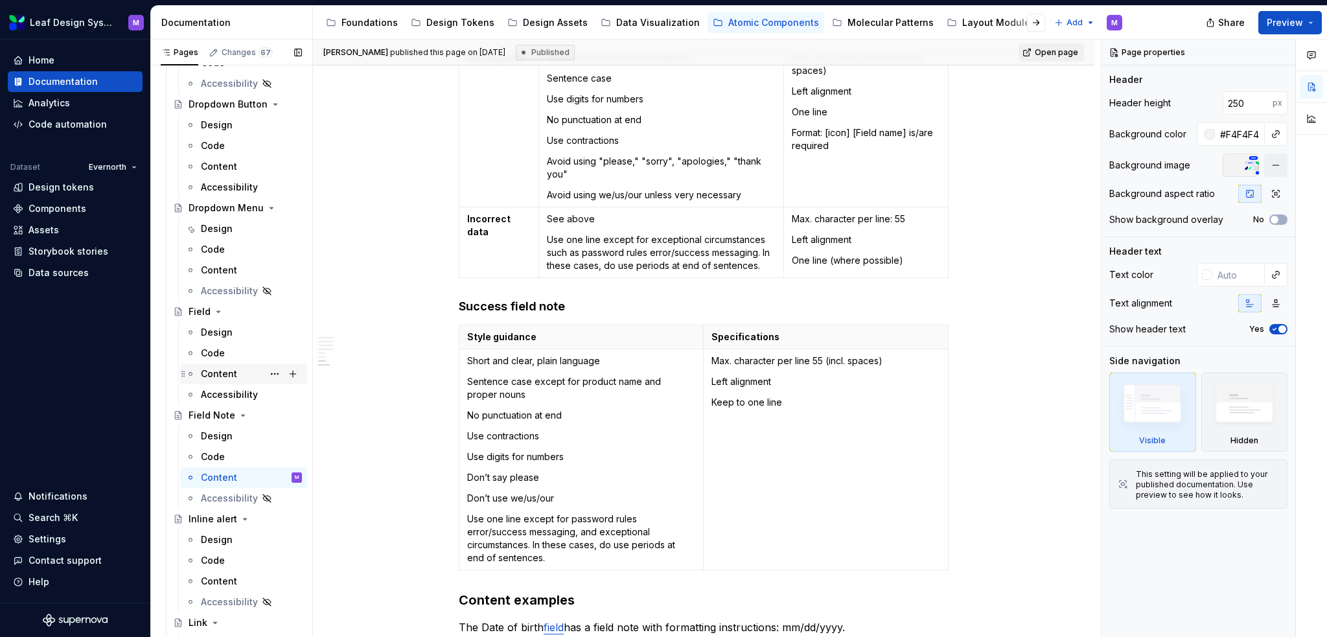
click at [240, 378] on div "Content" at bounding box center [251, 374] width 101 height 18
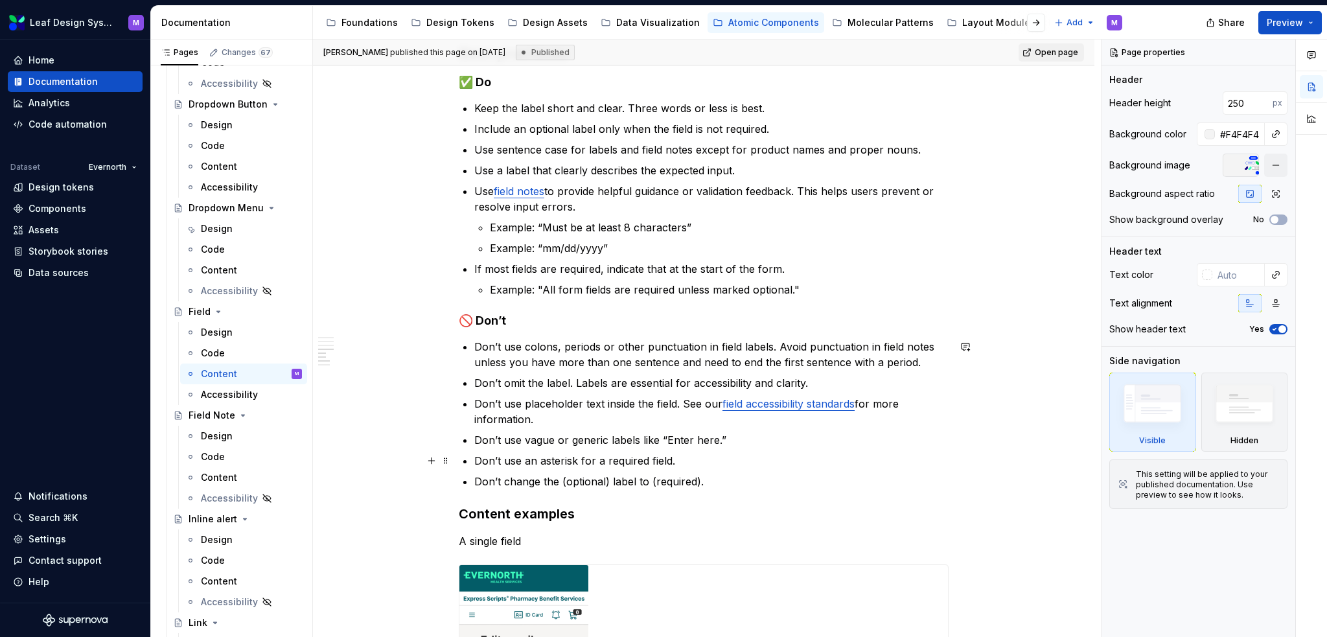
scroll to position [842, 0]
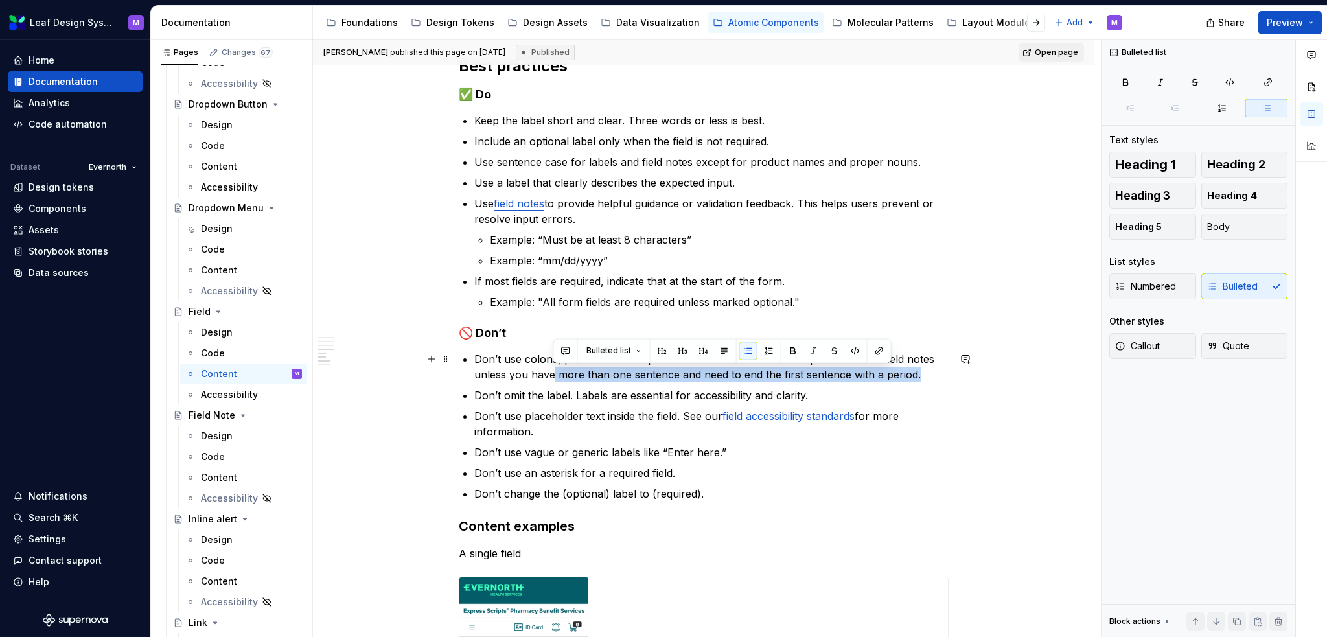
drag, startPoint x: 921, startPoint y: 373, endPoint x: 554, endPoint y: 368, distance: 367.3
click at [554, 368] on p "Don’t use colons, periods or other punctuation in field labels. Avoid punctuati…" at bounding box center [711, 366] width 474 height 31
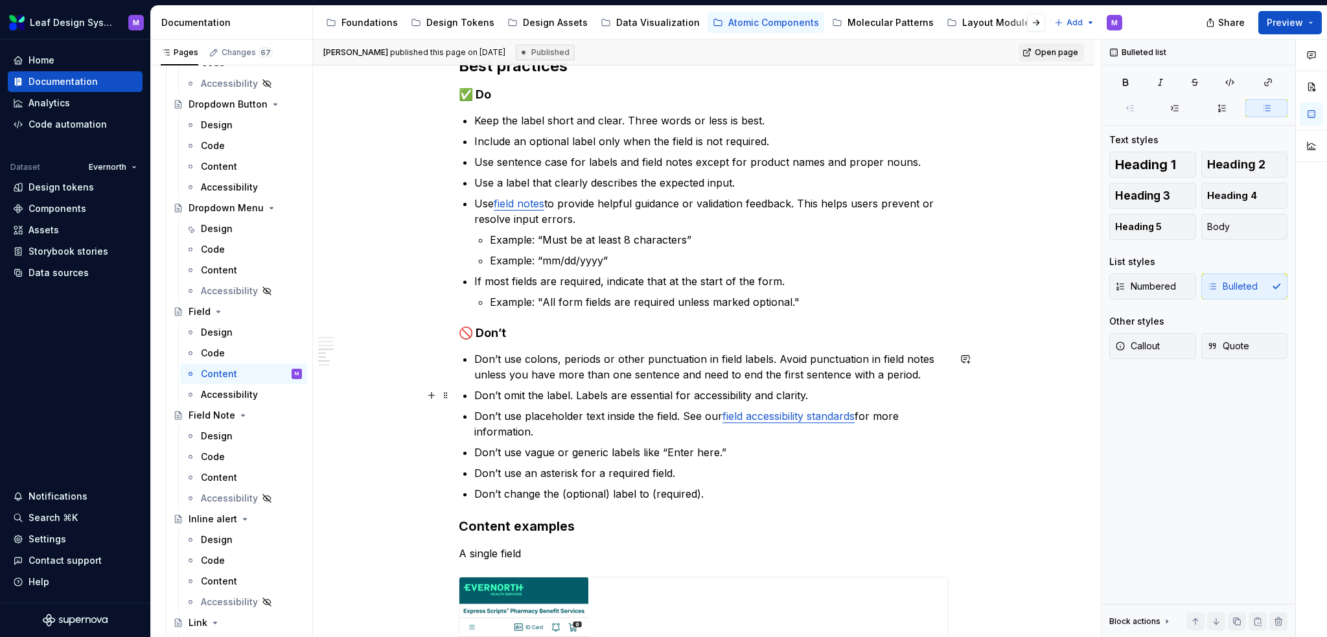
click at [790, 396] on p "Don’t omit the label. Labels are essential for accessibility and clarity." at bounding box center [711, 395] width 474 height 16
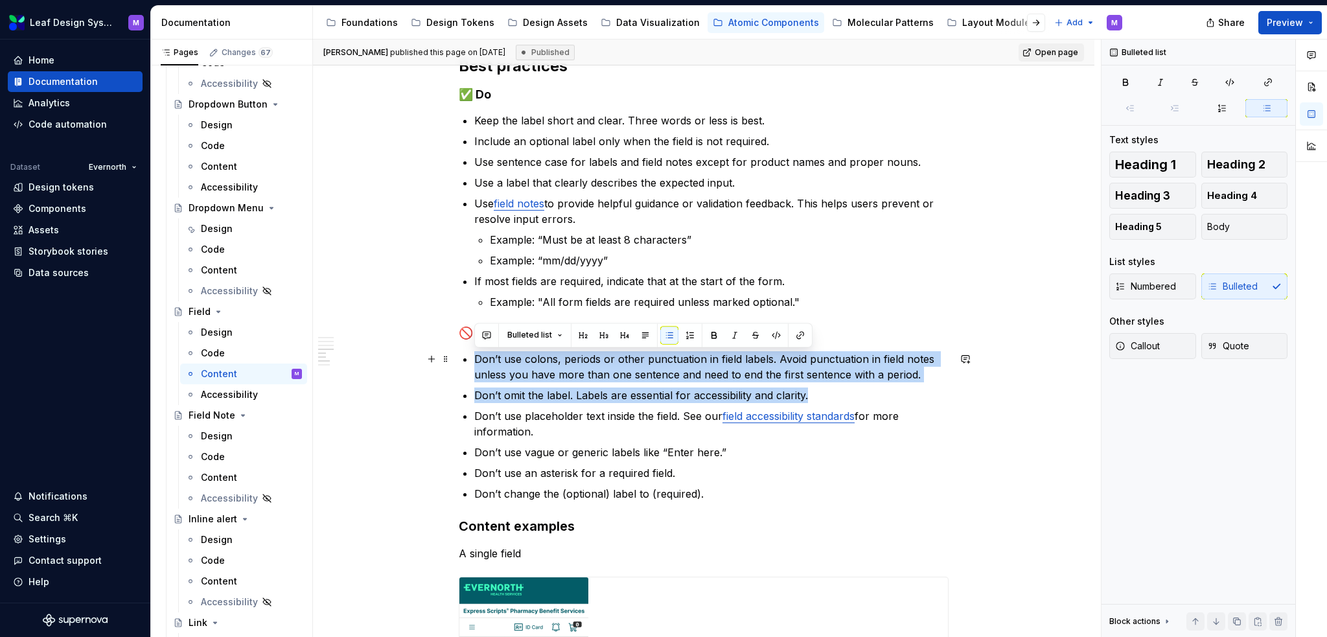
drag, startPoint x: 819, startPoint y: 402, endPoint x: 451, endPoint y: 358, distance: 370.5
click at [451, 358] on div "When to use For collecting short, structured user data like name, email, or pho…" at bounding box center [703, 374] width 781 height 1914
copy ul "Don’t use colons, periods or other punctuation in field labels. Avoid punctuati…"
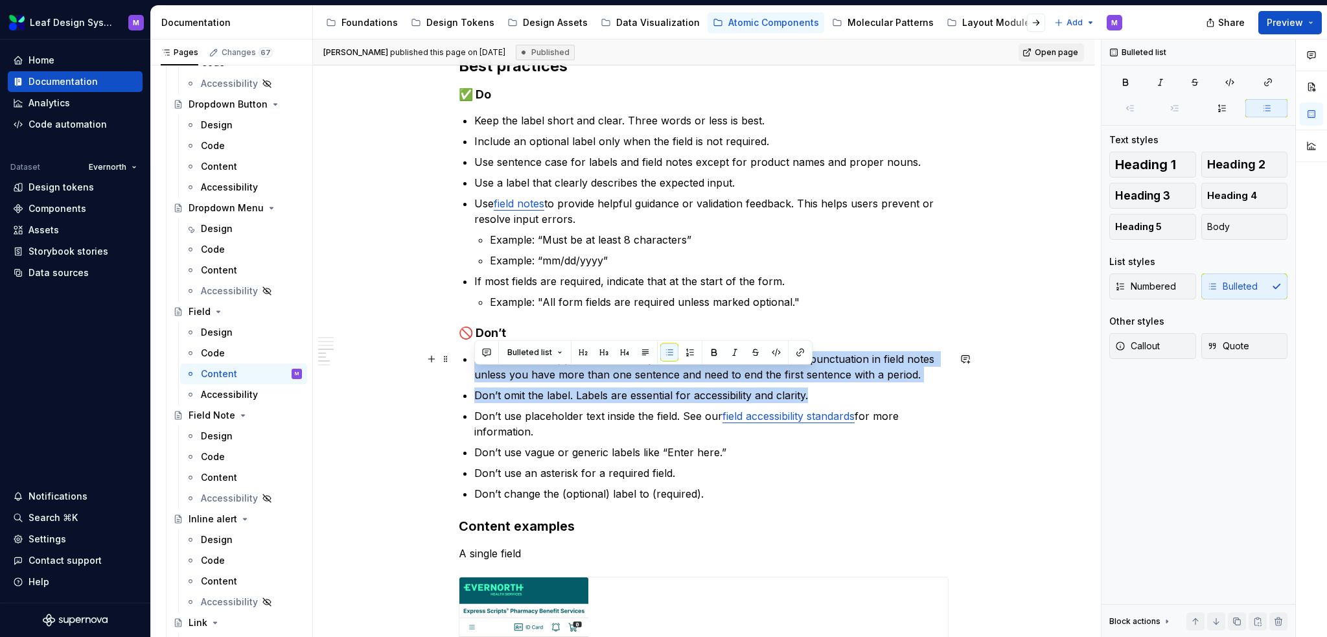
scroll to position [777, 0]
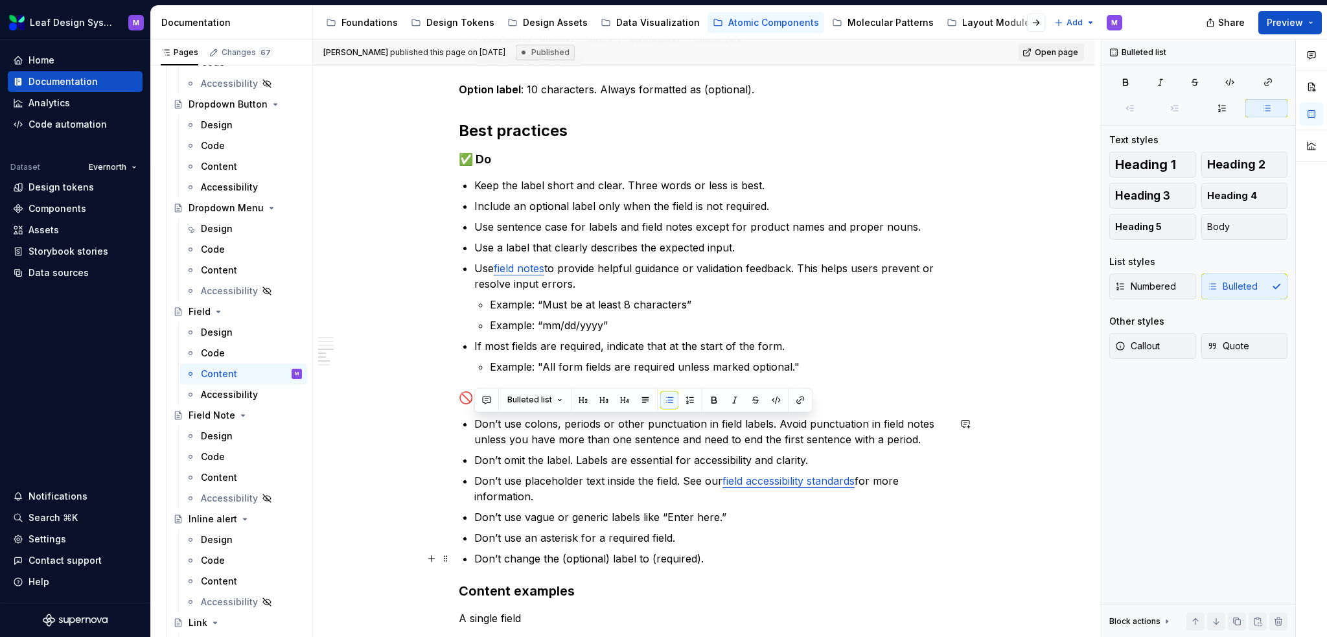
click at [724, 450] on ul "Don’t use colons, periods or other punctuation in field labels. Avoid punctuati…" at bounding box center [711, 491] width 474 height 150
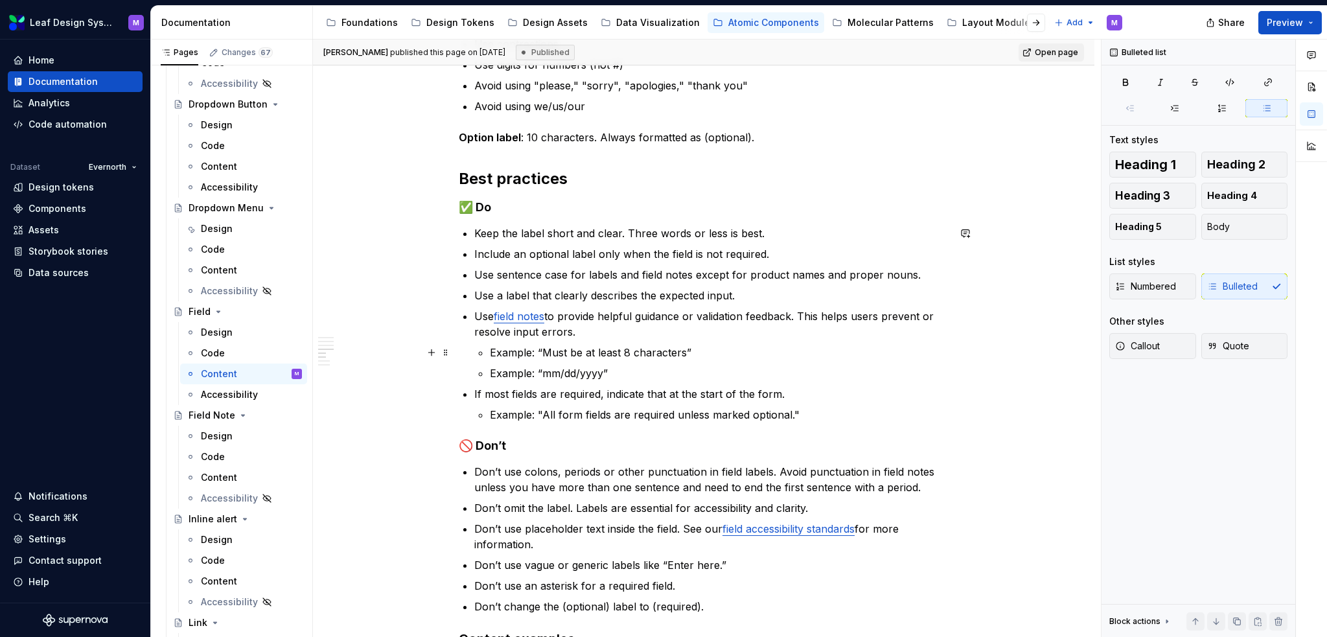
scroll to position [713, 0]
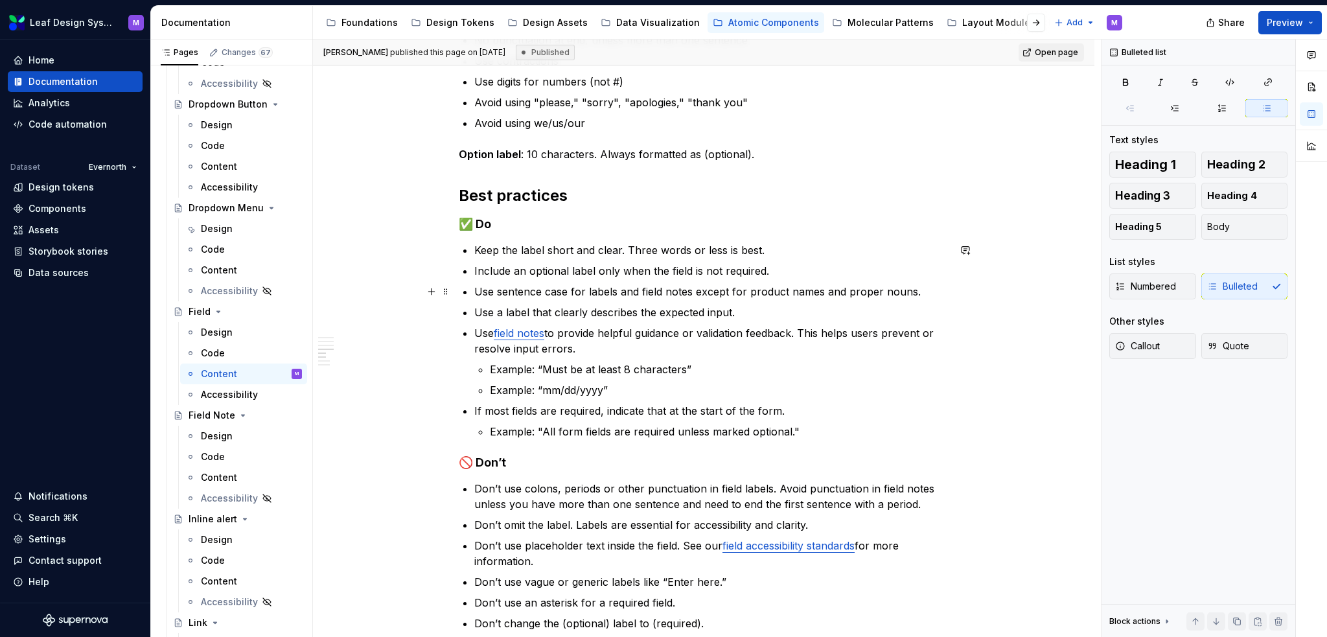
click at [604, 284] on p "Use sentence case for labels and field notes except for product names and prope…" at bounding box center [711, 292] width 474 height 16
click at [771, 269] on p "Include an optional label only when the field is not required." at bounding box center [711, 271] width 474 height 16
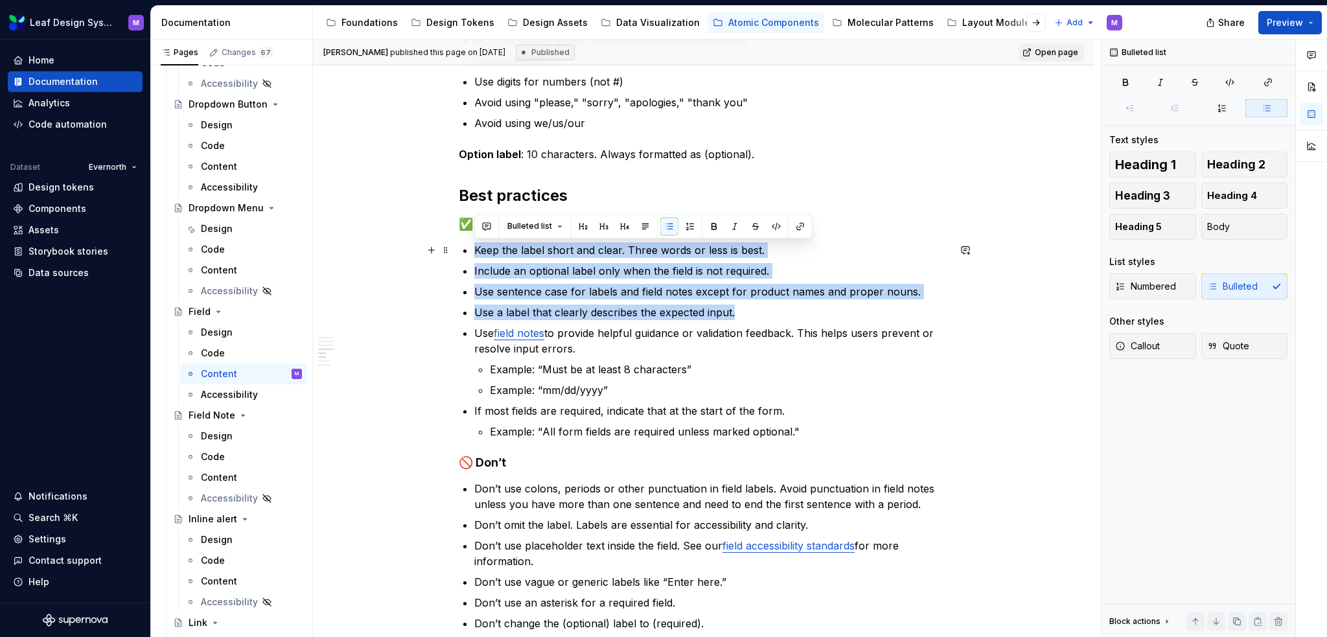
drag, startPoint x: 747, startPoint y: 310, endPoint x: 475, endPoint y: 245, distance: 280.1
click at [475, 245] on ul "Keep the label short and clear. Three words or less is best. Include an optiona…" at bounding box center [711, 340] width 474 height 197
click at [698, 293] on p "Use sentence case for labels and field notes except for product names and prope…" at bounding box center [711, 292] width 474 height 16
drag, startPoint x: 932, startPoint y: 295, endPoint x: 472, endPoint y: 248, distance: 462.3
click at [472, 248] on div "When to use For collecting short, structured user data like name, email, or pho…" at bounding box center [704, 416] width 490 height 1676
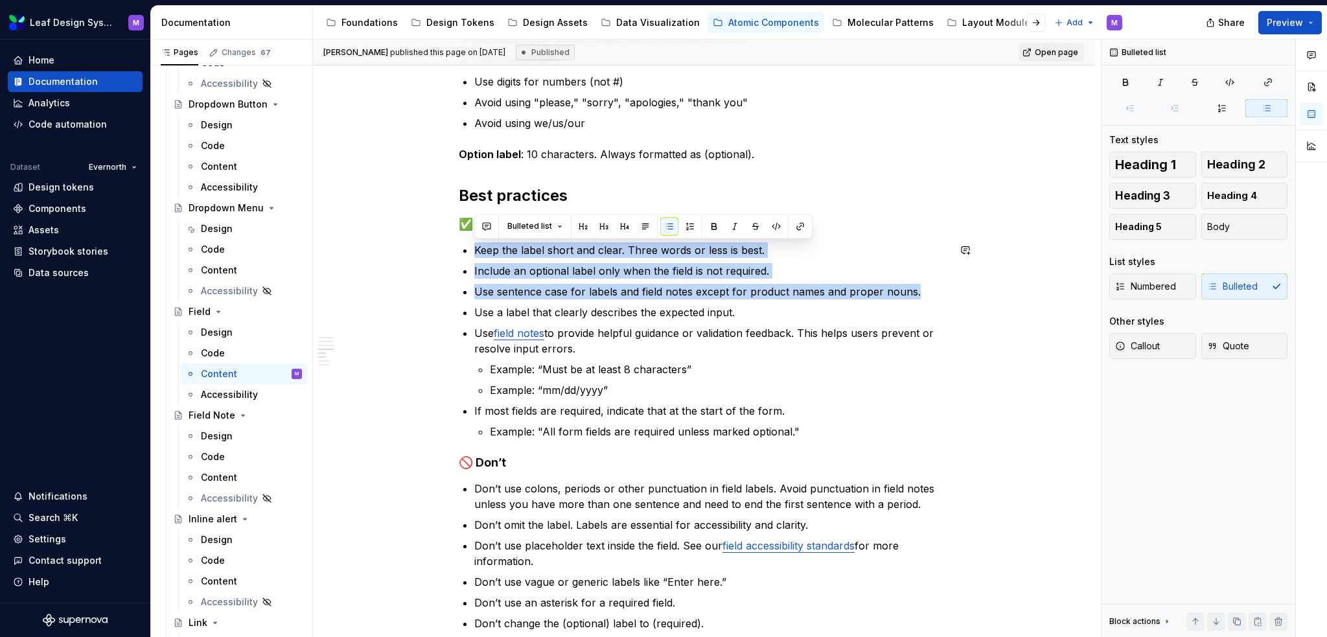
copy ul "Keep the label short and clear. Three words or less is best. Include an optiona…"
click at [595, 266] on p "Include an optional label only when the field is not required." at bounding box center [711, 271] width 474 height 16
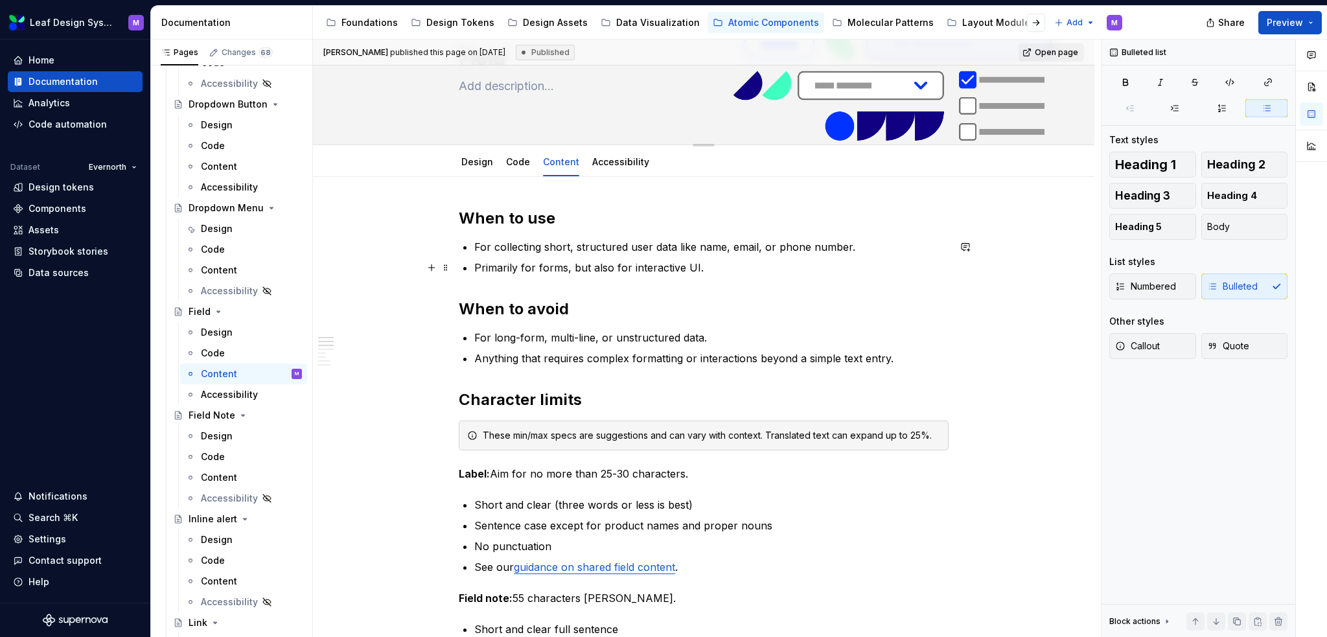
scroll to position [0, 0]
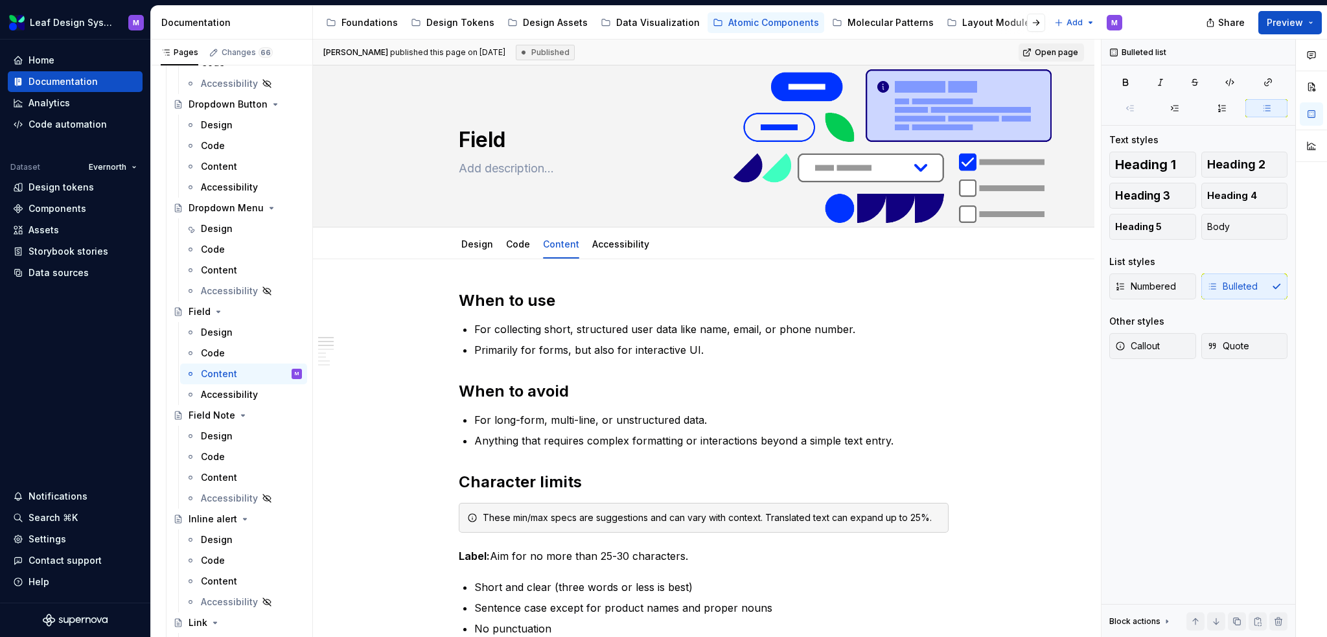
type textarea "*"
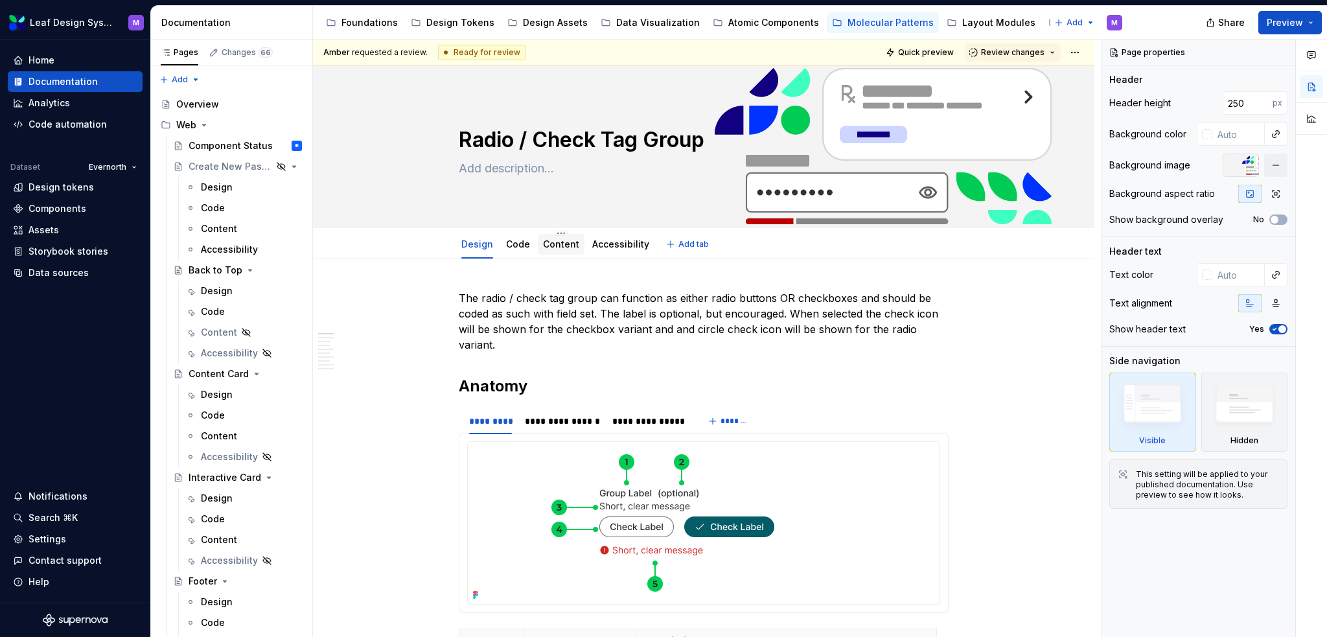
click at [545, 253] on div "Content" at bounding box center [561, 244] width 47 height 21
click at [571, 247] on link "Content" at bounding box center [561, 243] width 36 height 11
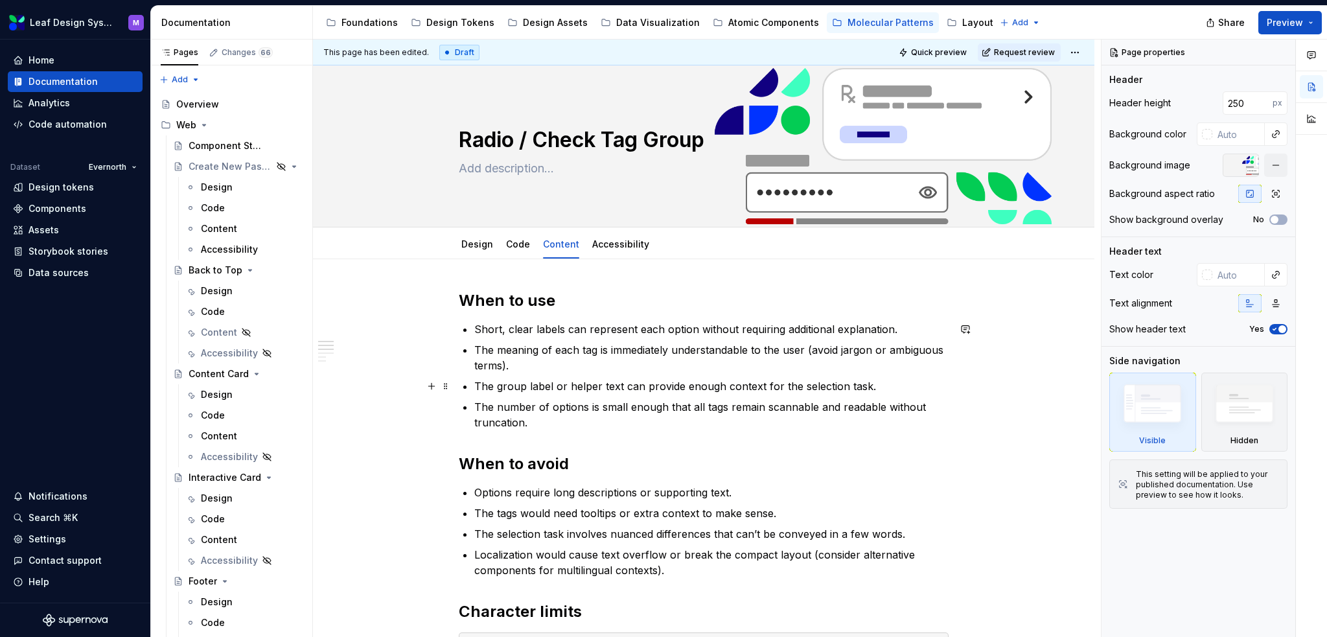
type textarea "*"
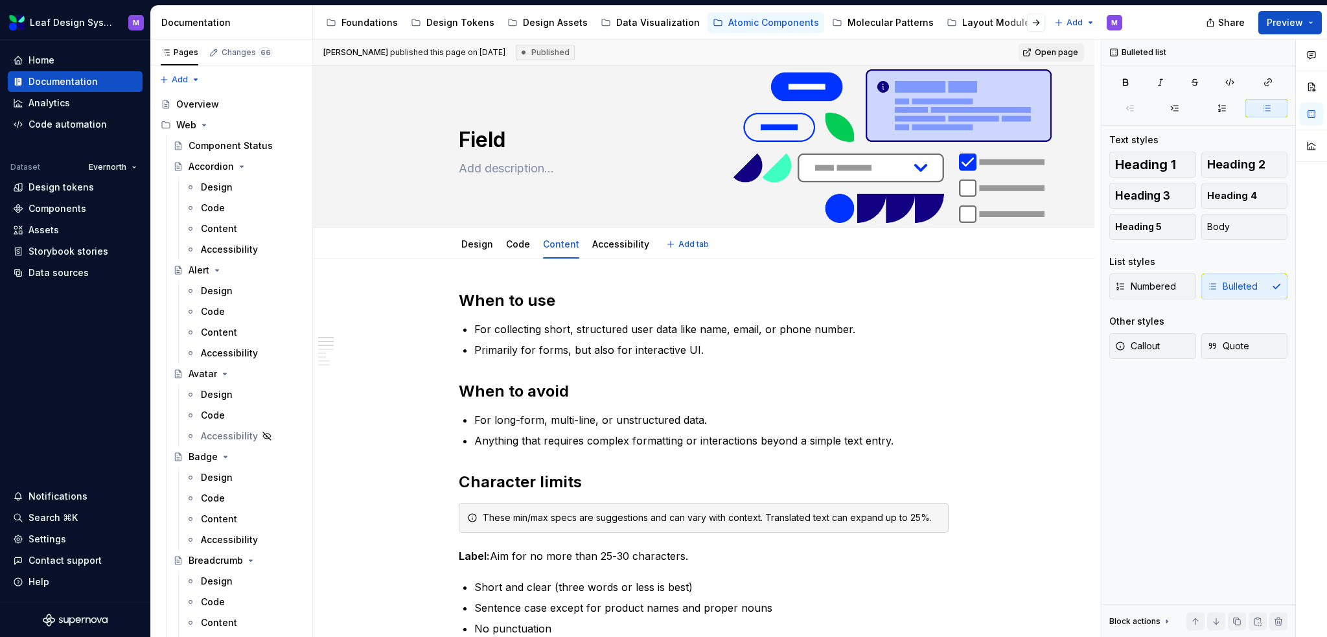
scroll to position [1036, 0]
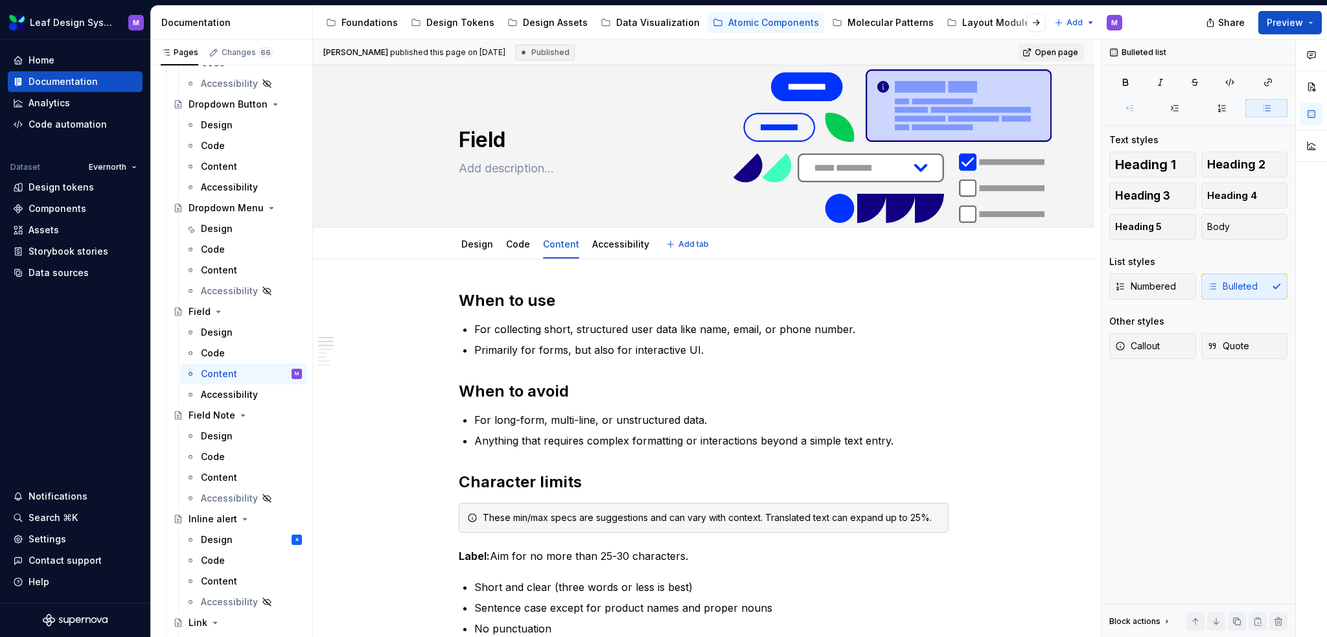
type textarea "*"
